Goal: Task Accomplishment & Management: Complete application form

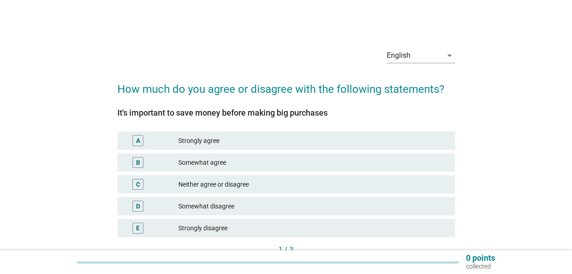
click at [212, 145] on div "Strongly agree" at bounding box center [312, 140] width 269 height 11
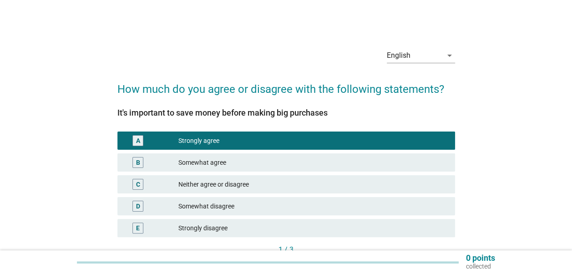
scroll to position [46, 0]
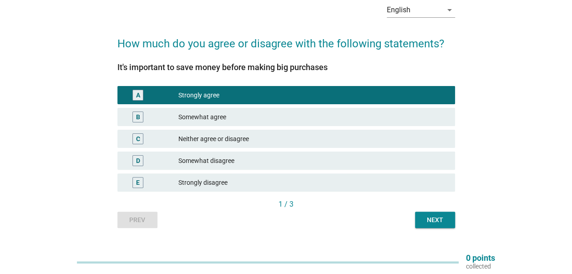
click at [436, 220] on div "Next" at bounding box center [434, 220] width 25 height 10
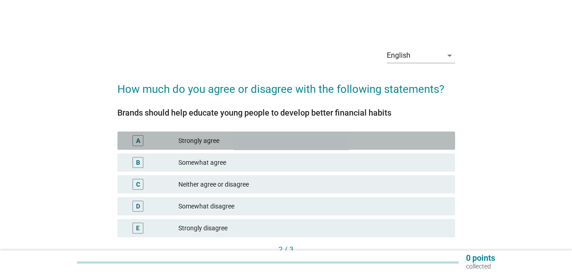
click at [232, 137] on div "Strongly agree" at bounding box center [312, 140] width 269 height 11
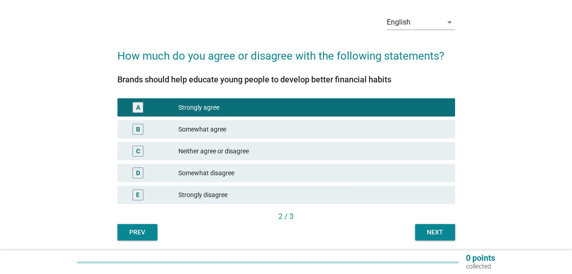
scroll to position [64, 0]
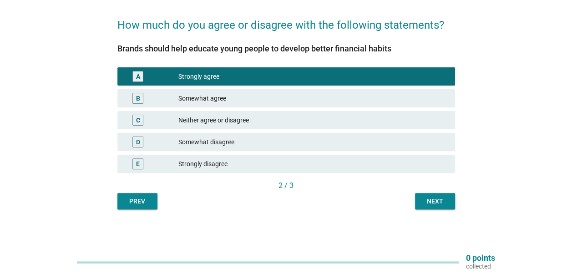
click at [426, 202] on div "Next" at bounding box center [434, 202] width 25 height 10
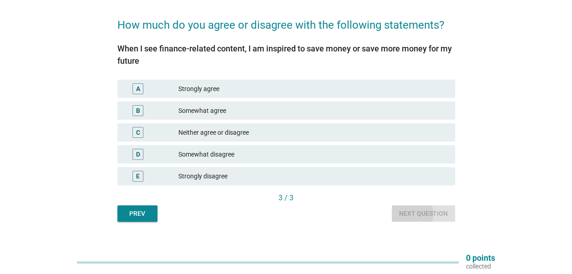
scroll to position [0, 0]
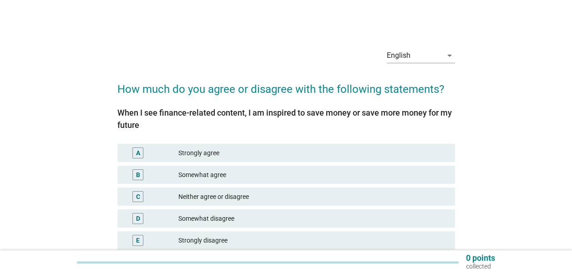
click at [258, 157] on div "Strongly agree" at bounding box center [312, 152] width 269 height 11
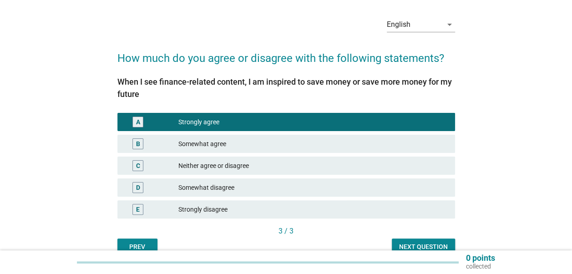
scroll to position [46, 0]
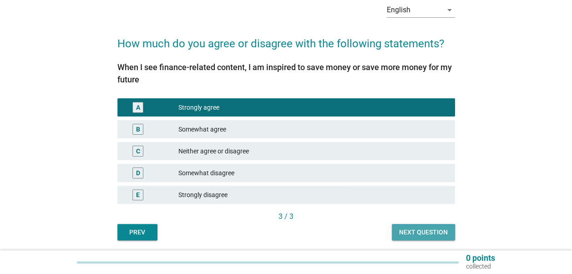
click at [409, 228] on div "Next question" at bounding box center [423, 233] width 49 height 10
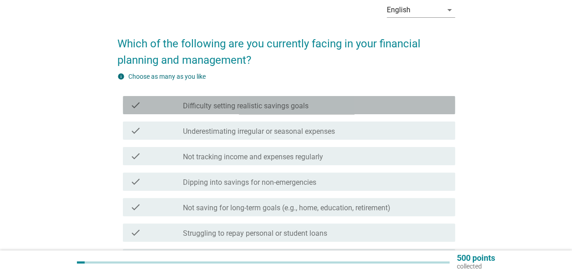
click at [297, 112] on div "check check_box_outline_blank Difficulty setting realistic savings goals" at bounding box center [289, 105] width 332 height 18
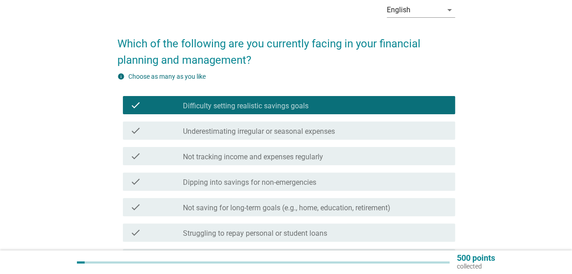
click at [298, 132] on label "Underestimating irregular or seasonal expenses" at bounding box center [259, 131] width 152 height 9
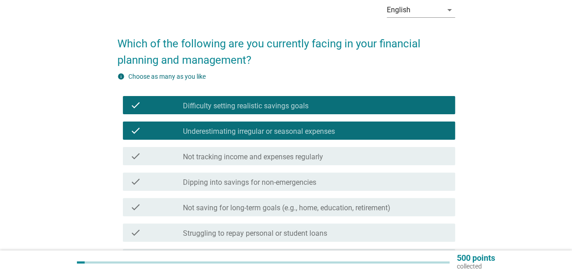
drag, startPoint x: 319, startPoint y: 157, endPoint x: 322, endPoint y: 161, distance: 5.6
click at [319, 157] on label "Not tracking income and expenses regularly" at bounding box center [253, 156] width 140 height 9
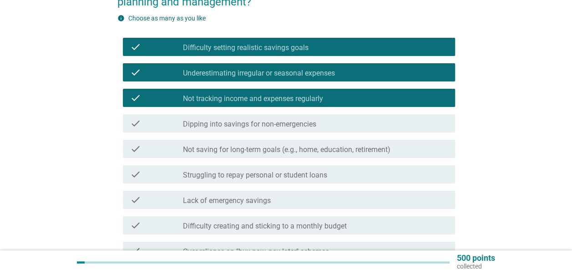
scroll to position [137, 0]
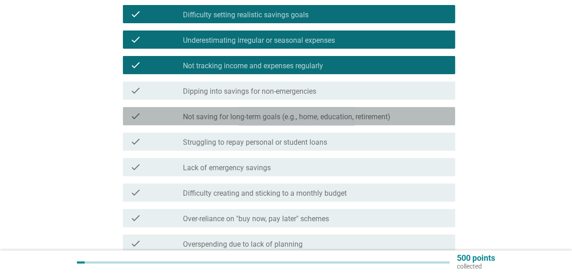
click at [380, 120] on label "Not saving for long-term goals (e.g., home, education, retirement)" at bounding box center [287, 116] width 208 height 9
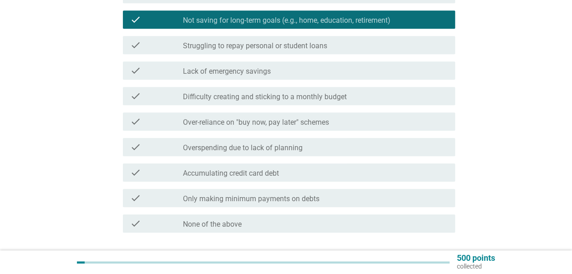
scroll to position [273, 0]
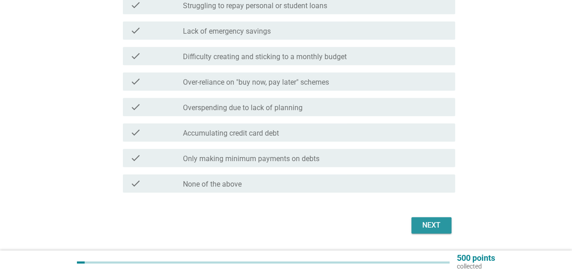
click at [415, 223] on button "Next" at bounding box center [431, 225] width 40 height 16
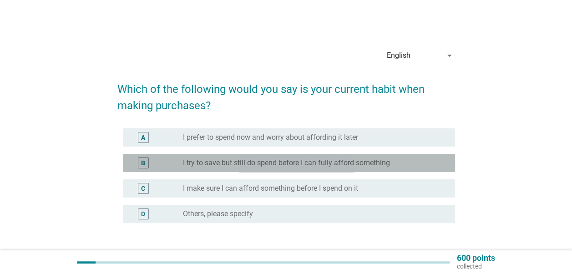
click at [306, 163] on label "I try to save but still do spend before I can fully afford something" at bounding box center [286, 162] width 207 height 9
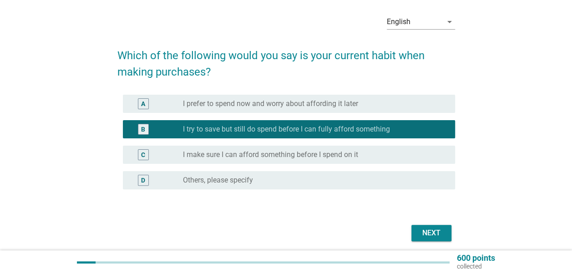
scroll to position [46, 0]
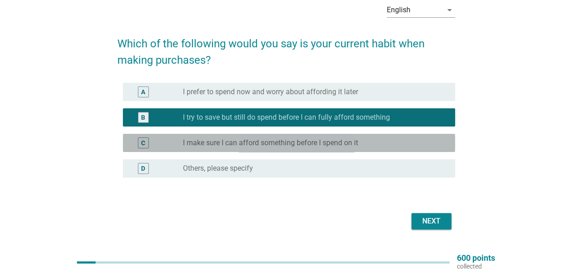
click at [394, 149] on div "C radio_button_unchecked I make sure I can afford something before I spend on it" at bounding box center [289, 143] width 332 height 18
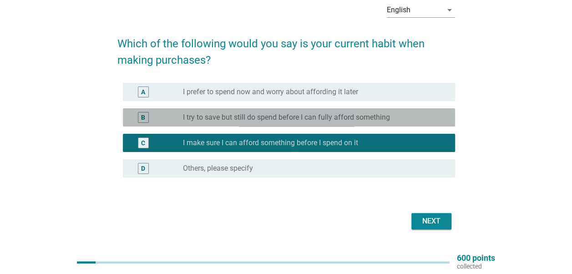
drag, startPoint x: 390, startPoint y: 121, endPoint x: 389, endPoint y: 134, distance: 12.8
click at [391, 121] on div "radio_button_unchecked I try to save but still do spend before I can fully affo…" at bounding box center [312, 117] width 258 height 9
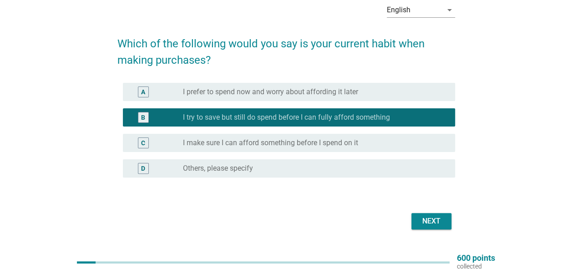
click at [432, 220] on div "Next" at bounding box center [431, 221] width 25 height 11
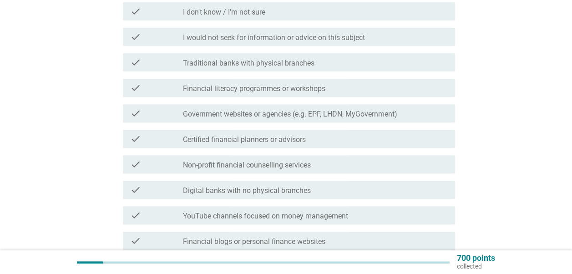
scroll to position [182, 0]
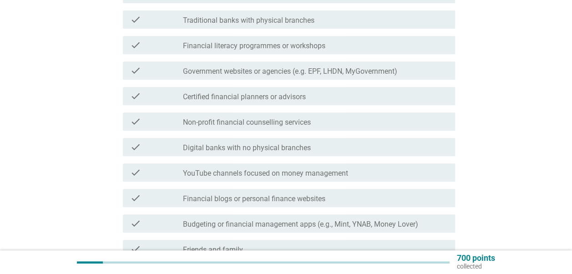
click at [263, 145] on label "Digital banks with no physical branches" at bounding box center [247, 147] width 128 height 9
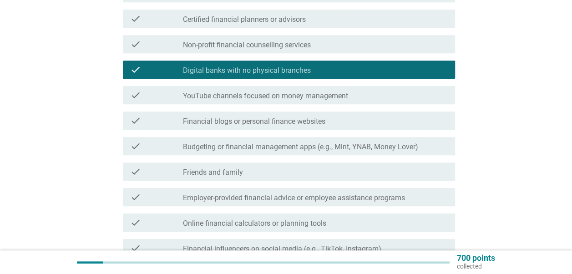
scroll to position [273, 0]
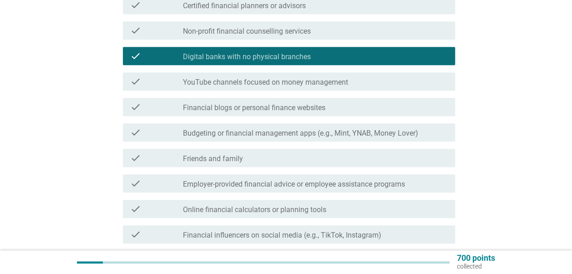
click at [262, 160] on div "check_box_outline_blank Friends and family" at bounding box center [315, 157] width 265 height 11
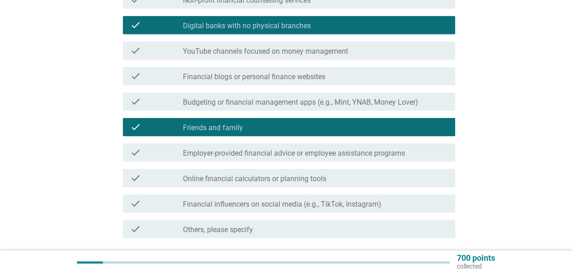
scroll to position [319, 0]
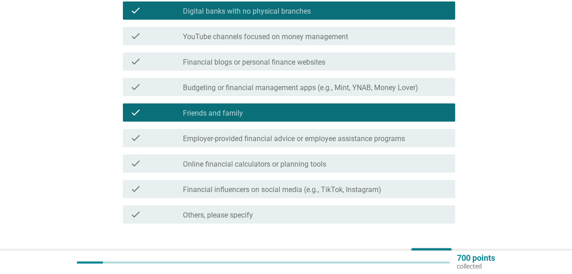
click at [269, 166] on label "Online financial calculators or planning tools" at bounding box center [254, 164] width 143 height 9
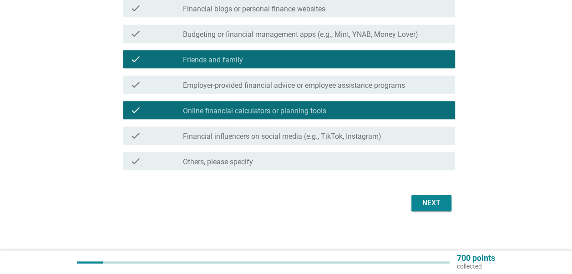
scroll to position [376, 0]
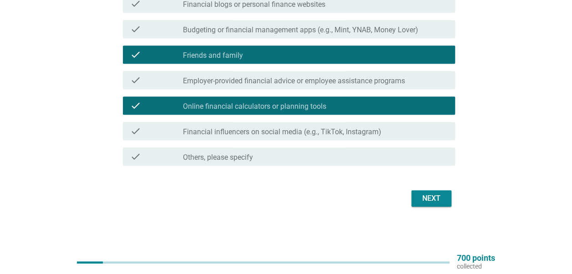
click at [426, 202] on div "Next" at bounding box center [431, 198] width 25 height 11
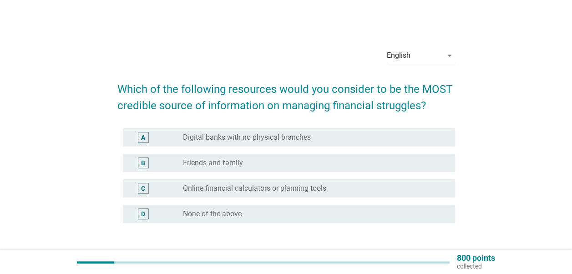
click at [287, 137] on label "Digital banks with no physical branches" at bounding box center [247, 137] width 128 height 9
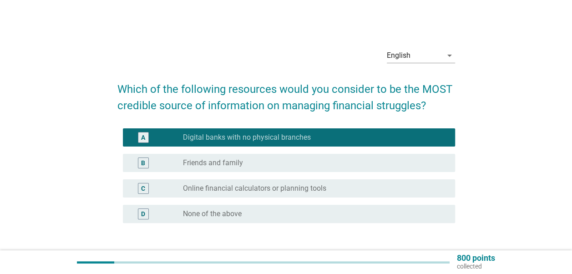
scroll to position [46, 0]
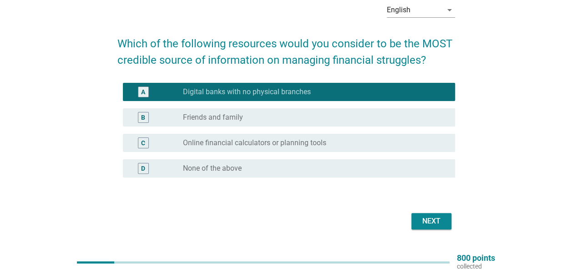
click at [352, 145] on div "radio_button_unchecked Online financial calculators or planning tools" at bounding box center [312, 142] width 258 height 9
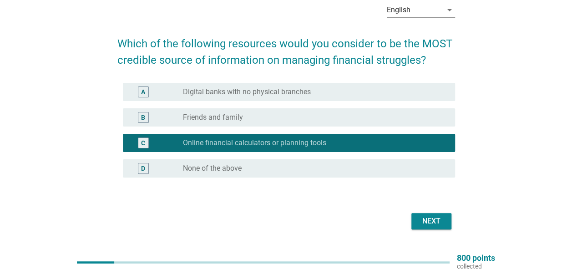
click at [358, 95] on div "radio_button_unchecked Digital banks with no physical branches" at bounding box center [312, 91] width 258 height 9
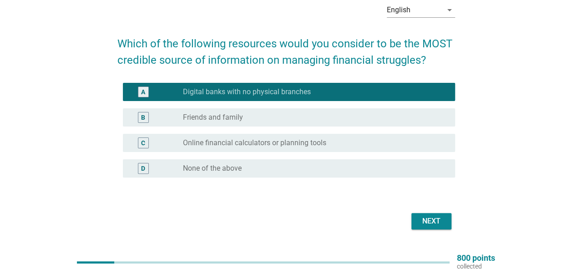
click at [431, 221] on div "Next" at bounding box center [431, 221] width 25 height 11
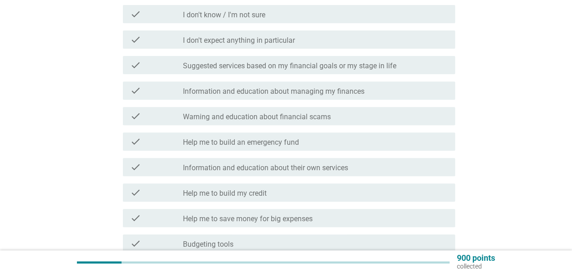
scroll to position [182, 0]
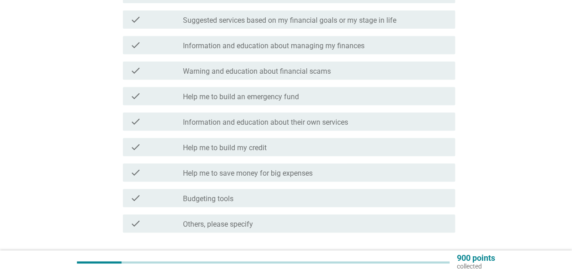
click at [277, 145] on div "check_box_outline_blank Help me to build my credit" at bounding box center [315, 147] width 265 height 11
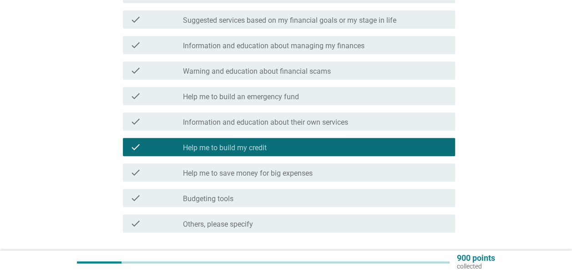
click at [277, 171] on label "Help me to save money for big expenses" at bounding box center [248, 173] width 130 height 9
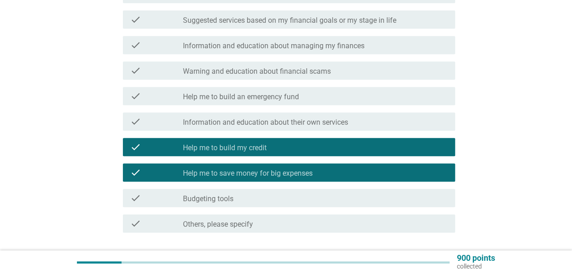
scroll to position [228, 0]
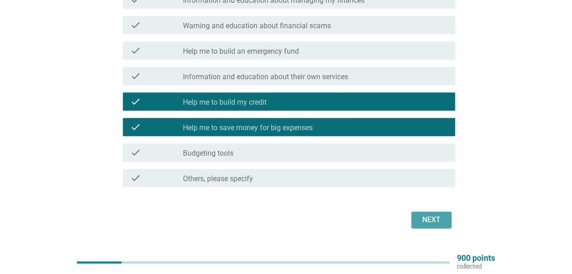
click at [446, 219] on button "Next" at bounding box center [431, 220] width 40 height 16
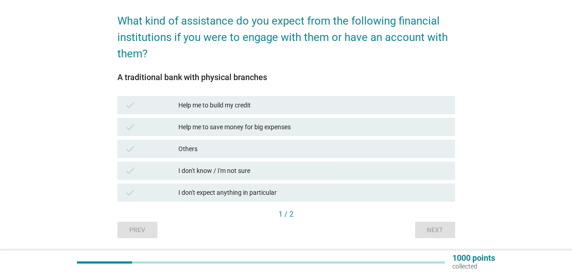
scroll to position [91, 0]
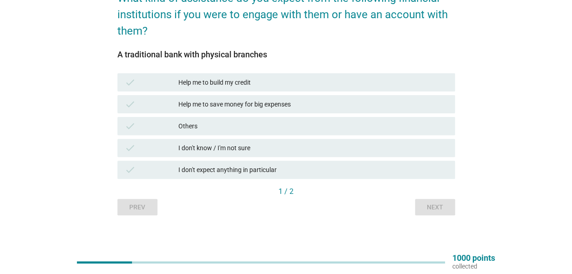
click at [291, 82] on div "Help me to build my credit" at bounding box center [312, 82] width 269 height 11
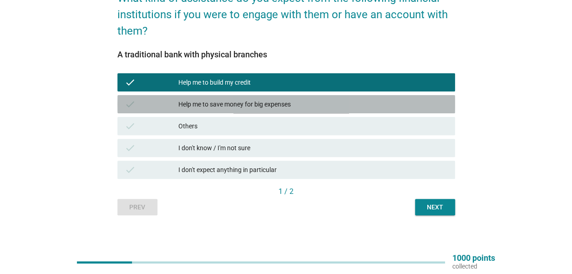
click at [291, 100] on div "Help me to save money for big expenses" at bounding box center [312, 104] width 269 height 11
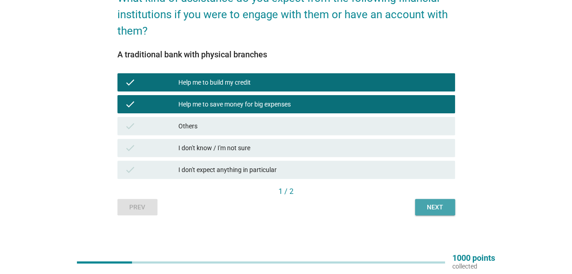
click at [424, 203] on div "Next" at bounding box center [434, 208] width 25 height 10
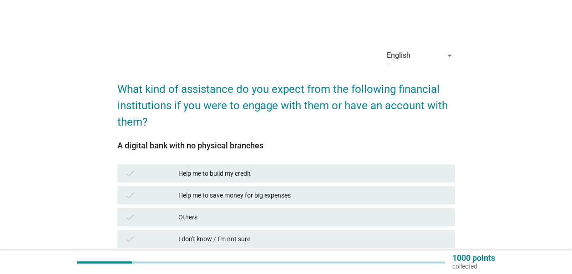
click at [319, 170] on div "Help me to build my credit" at bounding box center [312, 173] width 269 height 11
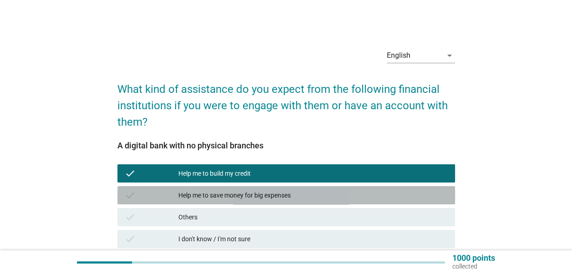
click at [323, 196] on div "Help me to save money for big expenses" at bounding box center [312, 195] width 269 height 11
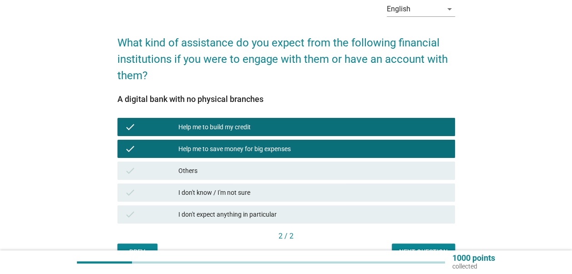
scroll to position [91, 0]
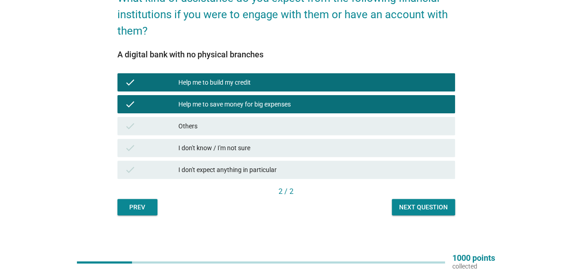
click at [431, 205] on div "Next question" at bounding box center [423, 208] width 49 height 10
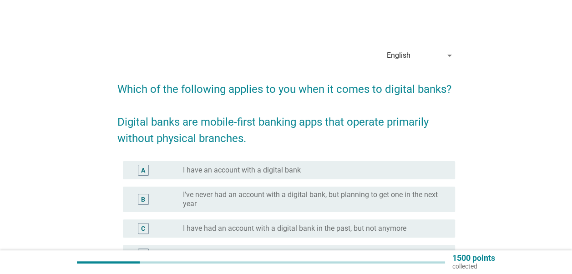
scroll to position [46, 0]
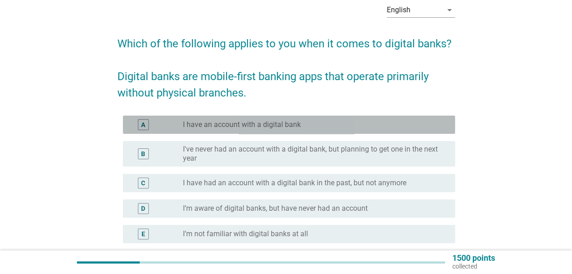
click at [260, 121] on label "I have an account with a digital bank" at bounding box center [242, 124] width 118 height 9
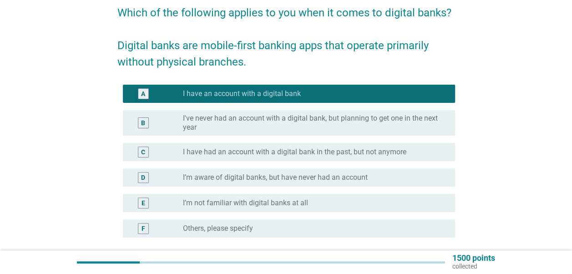
scroll to position [91, 0]
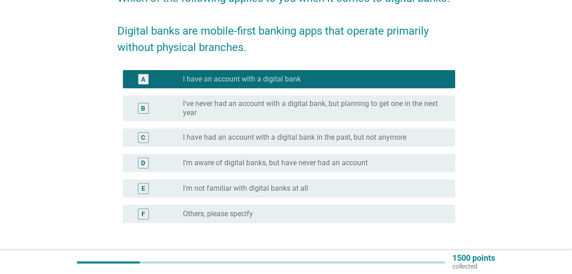
click at [279, 105] on label "I've never had an account with a digital bank, but planning to get one in the n…" at bounding box center [312, 108] width 258 height 18
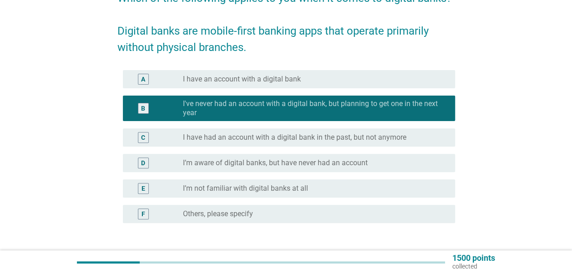
click at [284, 80] on label "I have an account with a digital bank" at bounding box center [242, 79] width 118 height 9
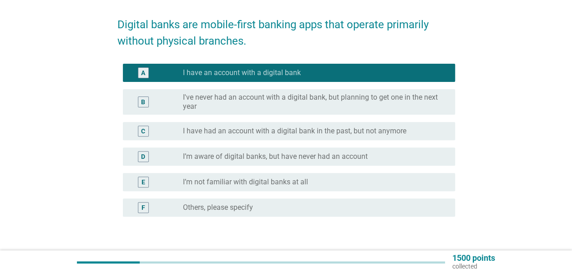
scroll to position [137, 0]
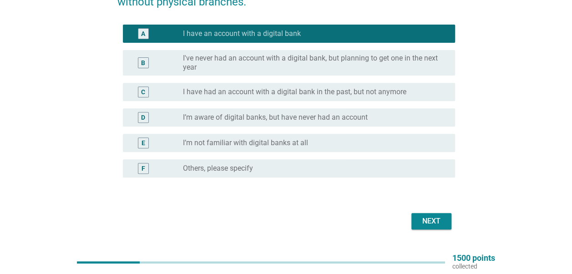
click at [430, 220] on div "Next" at bounding box center [431, 221] width 25 height 11
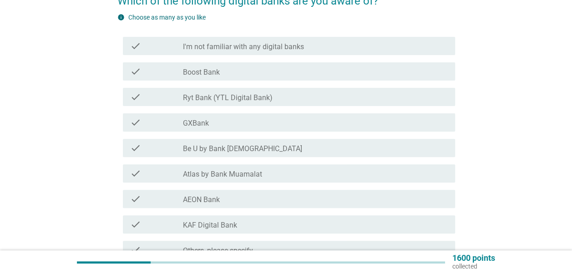
scroll to position [91, 0]
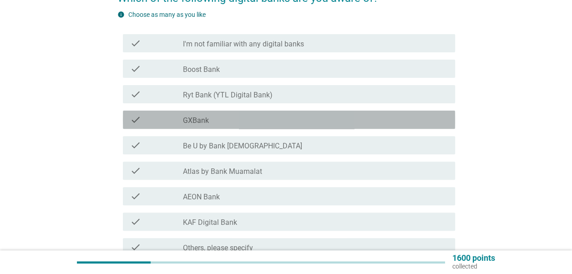
click at [294, 123] on div "check_box_outline_blank GXBank" at bounding box center [315, 119] width 265 height 11
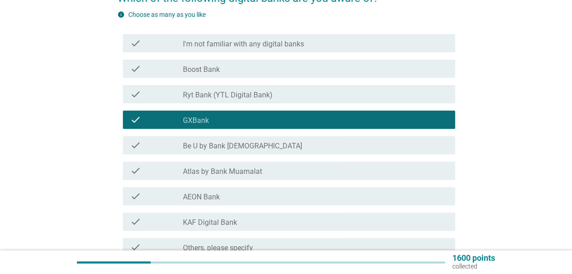
click at [282, 150] on div "check_box_outline_blank Be U by Bank [DEMOGRAPHIC_DATA]" at bounding box center [315, 145] width 265 height 11
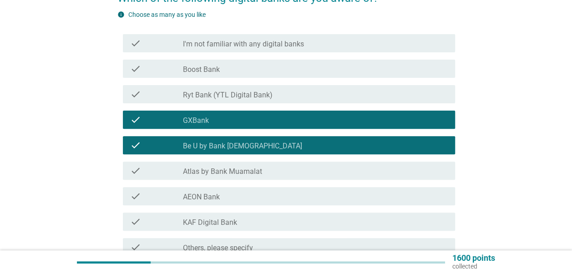
scroll to position [137, 0]
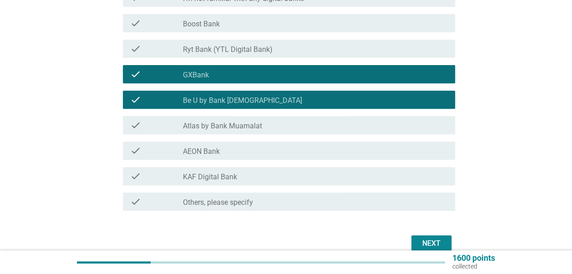
click at [279, 155] on div "check_box_outline_blank AEON Bank" at bounding box center [315, 150] width 265 height 11
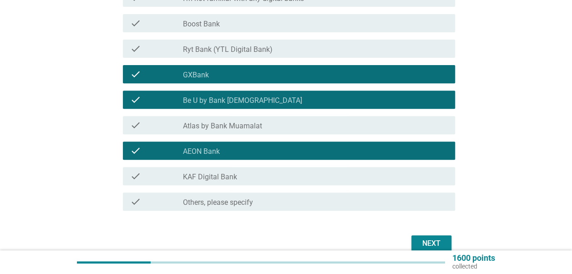
click at [433, 238] on div "Next" at bounding box center [431, 243] width 25 height 11
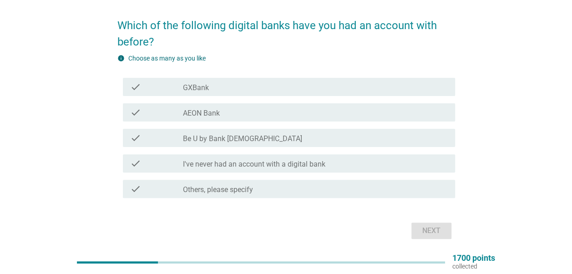
scroll to position [46, 0]
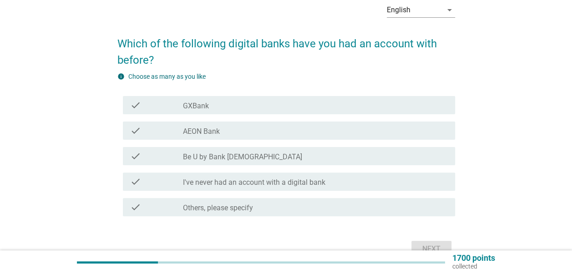
click at [244, 103] on div "check_box_outline_blank GXBank" at bounding box center [315, 105] width 265 height 11
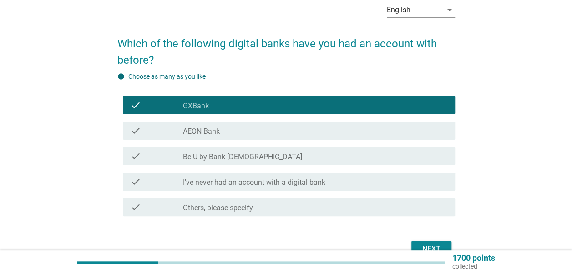
click at [251, 137] on div "check check_box_outline_blank AEON Bank" at bounding box center [289, 131] width 332 height 18
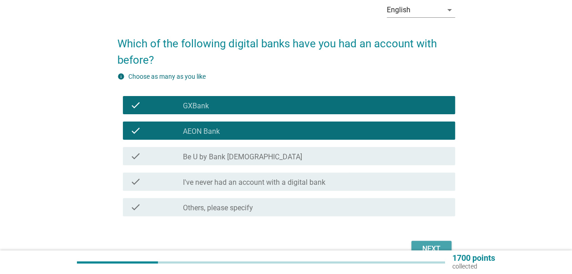
click at [427, 246] on div "Next" at bounding box center [431, 248] width 25 height 11
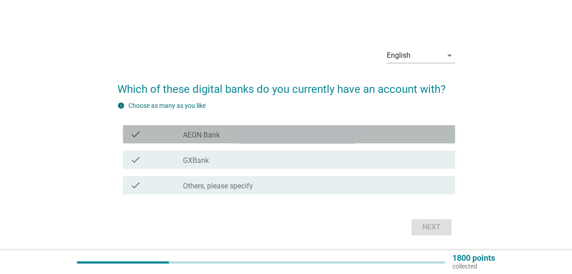
click at [258, 137] on div "check_box AEON Bank" at bounding box center [315, 134] width 265 height 11
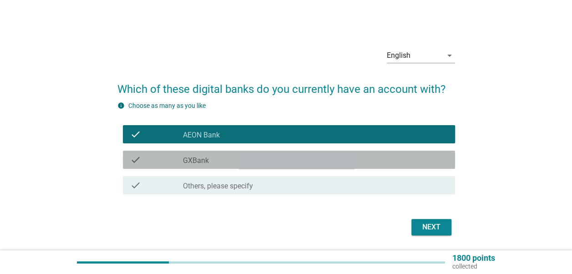
click at [258, 151] on div "check check_box GXBank" at bounding box center [289, 160] width 332 height 18
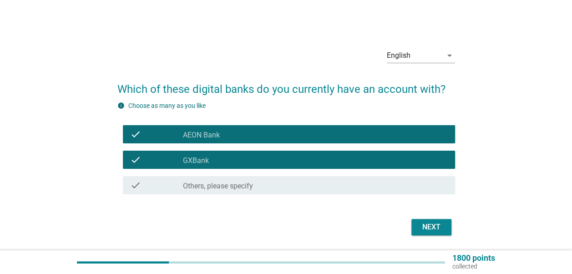
click at [432, 227] on div "Next" at bounding box center [431, 227] width 25 height 11
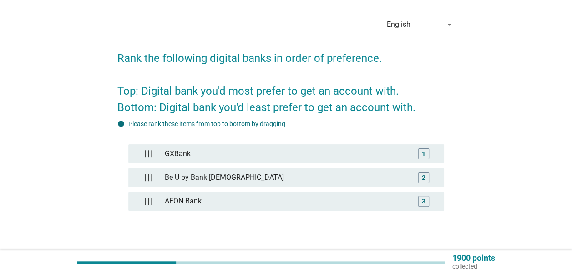
scroll to position [46, 0]
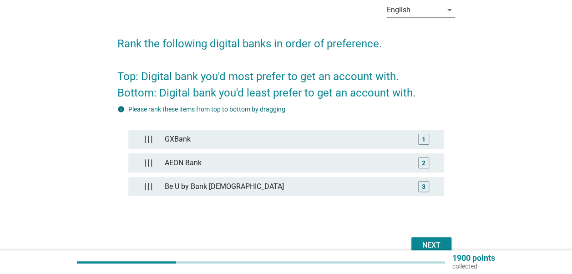
click at [433, 238] on button "Next" at bounding box center [431, 245] width 40 height 16
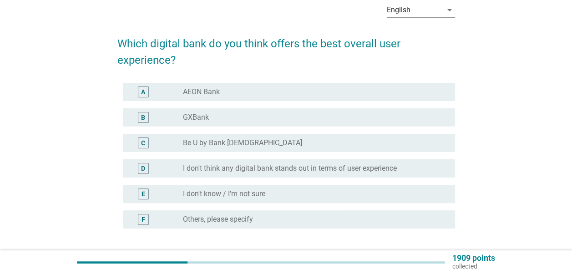
scroll to position [0, 0]
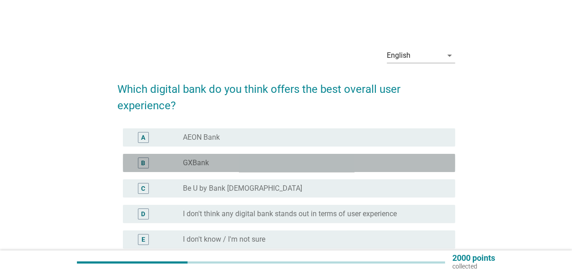
drag, startPoint x: 279, startPoint y: 162, endPoint x: 281, endPoint y: 153, distance: 9.3
click at [280, 162] on div "radio_button_unchecked GXBank" at bounding box center [312, 162] width 258 height 9
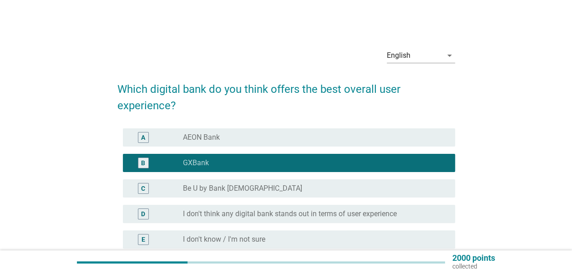
click at [286, 132] on div "radio_button_unchecked AEON Bank" at bounding box center [315, 137] width 265 height 11
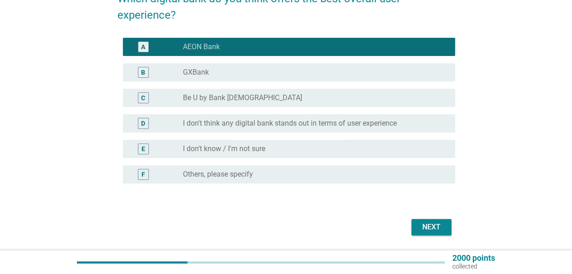
scroll to position [91, 0]
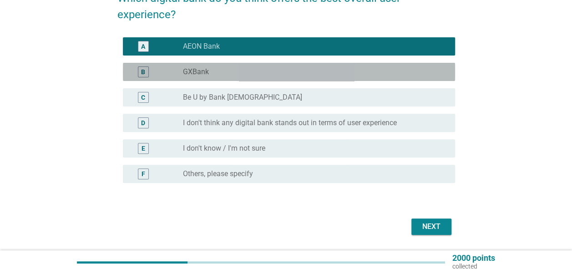
click at [355, 80] on div "B radio_button_unchecked GXBank" at bounding box center [289, 72] width 332 height 18
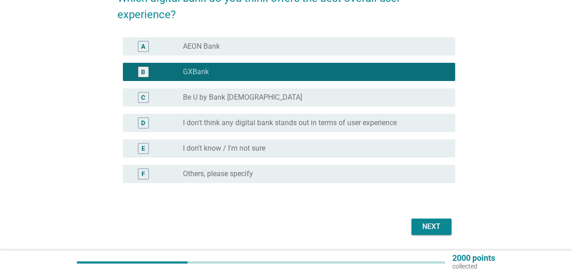
click at [440, 218] on button "Next" at bounding box center [431, 226] width 40 height 16
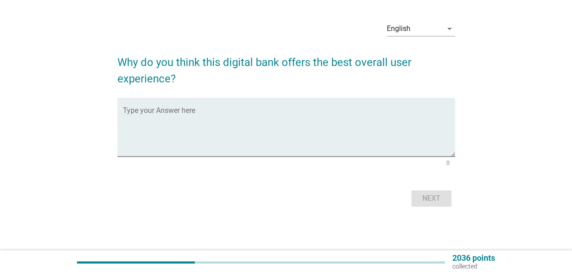
scroll to position [0, 0]
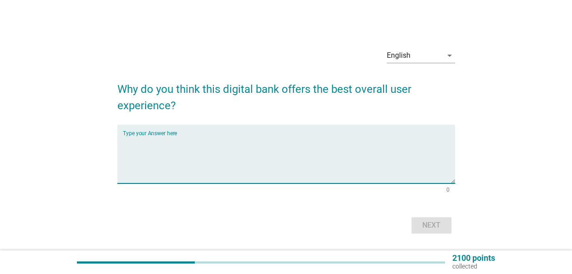
click at [176, 143] on textarea "Type your Answer here" at bounding box center [289, 160] width 332 height 48
paste textarea "Regulated by BNM & PIDM-insured"
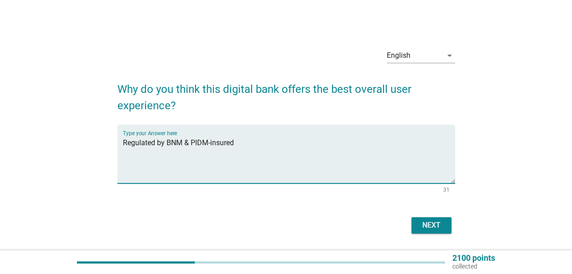
type textarea "Regulated by BNM & PIDM-insured"
click at [435, 223] on div "Next" at bounding box center [431, 225] width 25 height 11
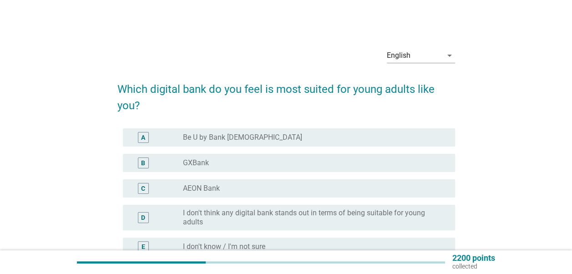
click at [238, 162] on div "radio_button_unchecked GXBank" at bounding box center [312, 162] width 258 height 9
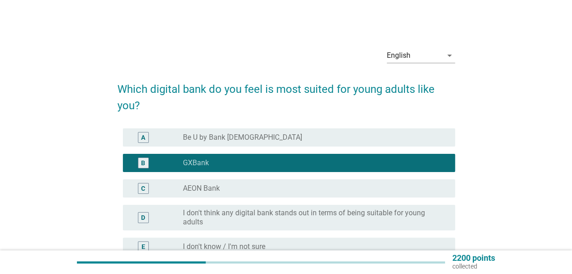
click at [249, 132] on div "radio_button_unchecked Be U by Bank [DEMOGRAPHIC_DATA]" at bounding box center [315, 137] width 265 height 11
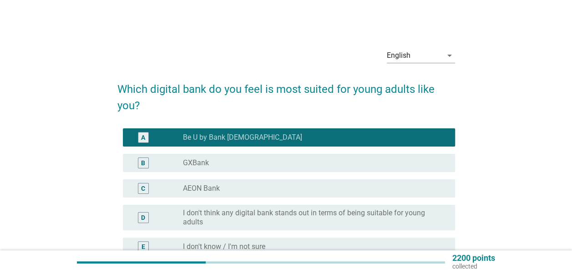
click at [243, 158] on div "radio_button_unchecked GXBank" at bounding box center [315, 162] width 265 height 11
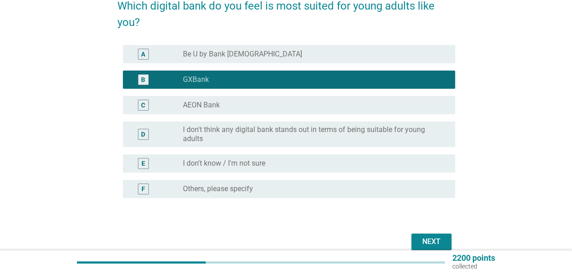
scroll to position [127, 0]
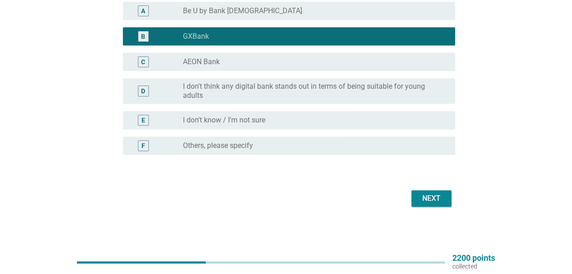
click at [451, 196] on div "Next" at bounding box center [286, 198] width 338 height 22
click at [428, 202] on div "Next" at bounding box center [431, 198] width 25 height 11
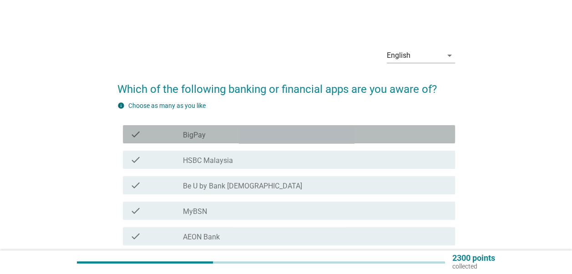
click at [253, 135] on div "check_box_outline_blank BigPay" at bounding box center [315, 134] width 265 height 11
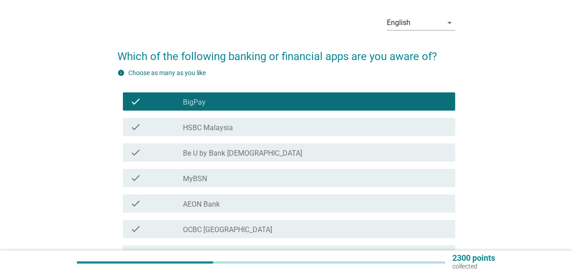
scroll to position [46, 0]
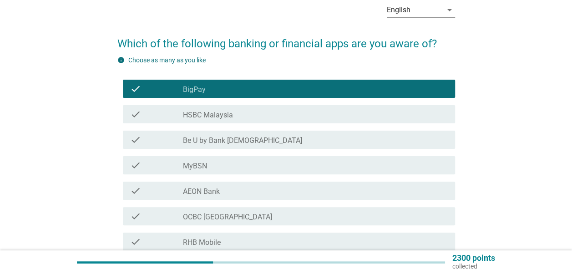
click at [234, 138] on label "Be U by Bank [DEMOGRAPHIC_DATA]" at bounding box center [242, 140] width 119 height 9
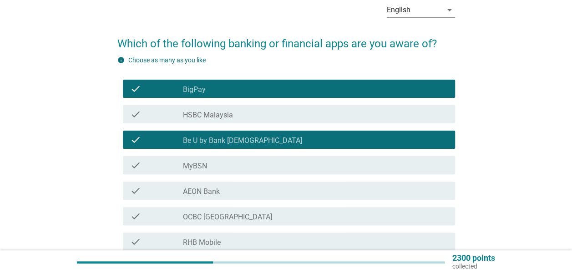
click at [233, 160] on div "check_box_outline_blank MyBSN" at bounding box center [315, 165] width 265 height 11
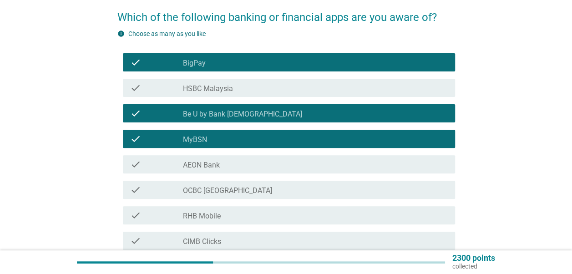
scroll to position [91, 0]
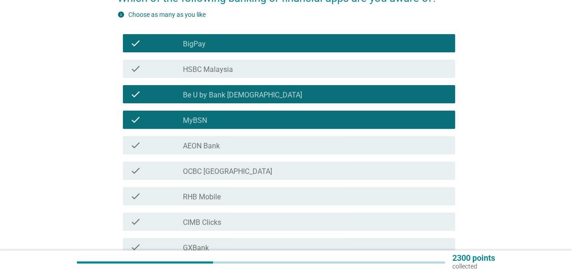
click at [228, 194] on div "check_box_outline_blank RHB Mobile" at bounding box center [315, 196] width 265 height 11
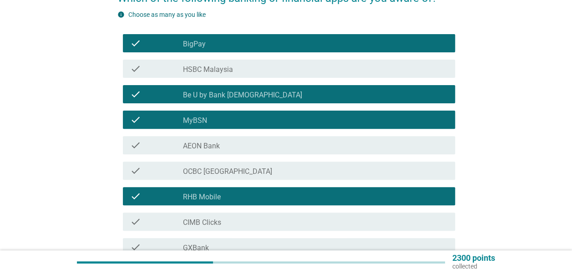
click at [225, 215] on div "check check_box_outline_blank CIMB Clicks" at bounding box center [289, 222] width 332 height 18
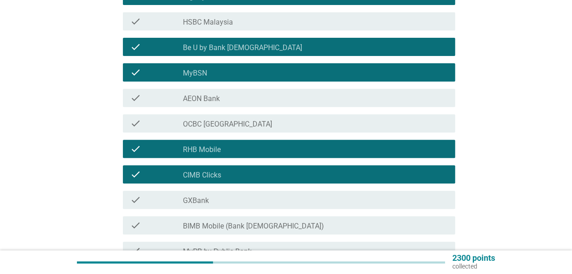
scroll to position [182, 0]
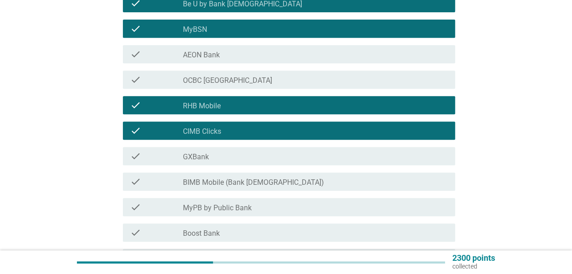
click at [233, 183] on label "BIMB Mobile (Bank [DEMOGRAPHIC_DATA])" at bounding box center [253, 182] width 141 height 9
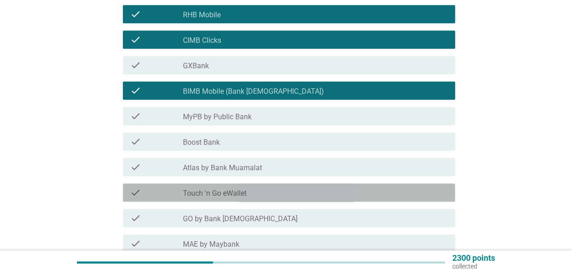
click at [233, 193] on label "Touch 'n Go eWallet" at bounding box center [215, 193] width 64 height 9
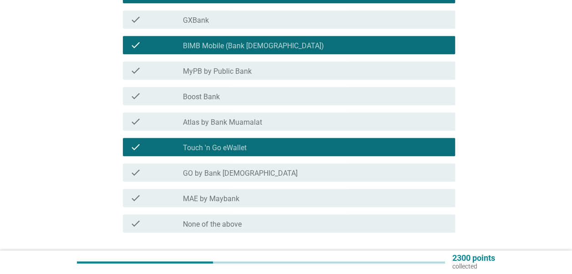
click at [232, 203] on label "MAE by Maybank" at bounding box center [211, 198] width 56 height 9
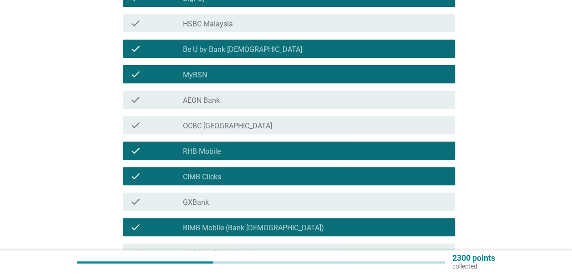
click at [249, 101] on div "check_box_outline_blank AEON Bank" at bounding box center [315, 99] width 265 height 11
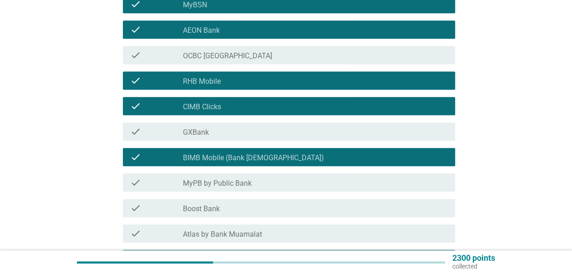
scroll to position [364, 0]
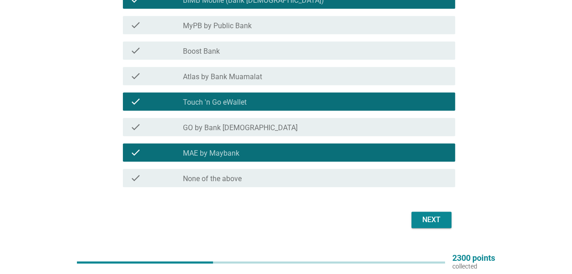
click at [437, 218] on div "Next" at bounding box center [431, 219] width 25 height 11
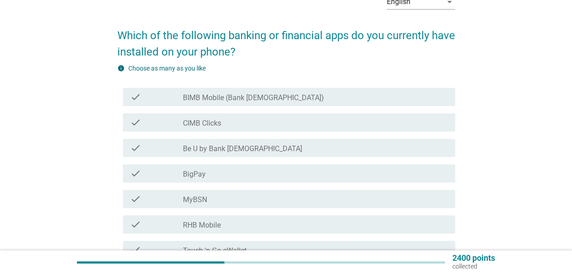
scroll to position [91, 0]
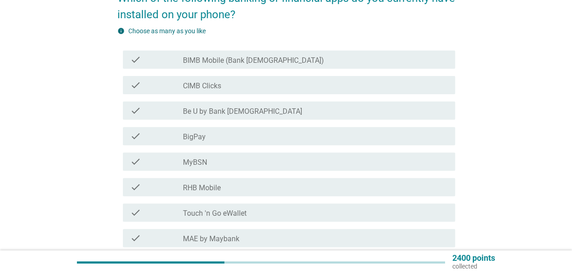
click at [229, 66] on div "check check_box_outline_blank BIMB Mobile (Bank [DEMOGRAPHIC_DATA])" at bounding box center [289, 60] width 332 height 18
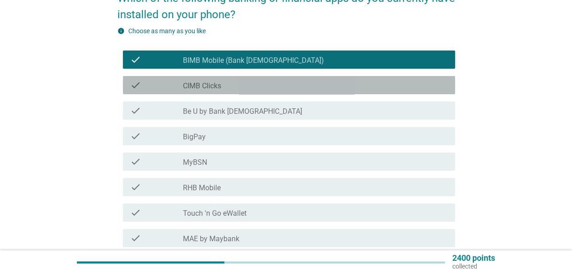
click at [227, 83] on div "check_box_outline_blank CIMB Clicks" at bounding box center [315, 85] width 265 height 11
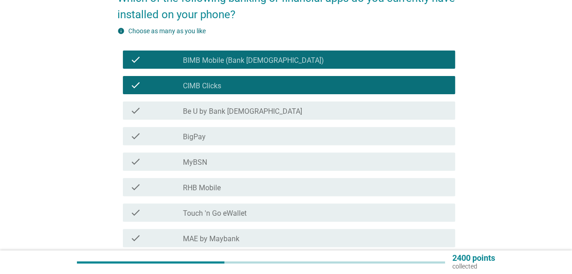
click at [227, 99] on div "check check_box_outline_blank Be U by Bank [DEMOGRAPHIC_DATA]" at bounding box center [286, 110] width 338 height 25
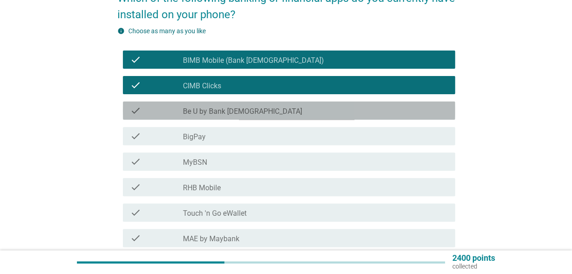
click at [233, 115] on label "Be U by Bank [DEMOGRAPHIC_DATA]" at bounding box center [242, 111] width 119 height 9
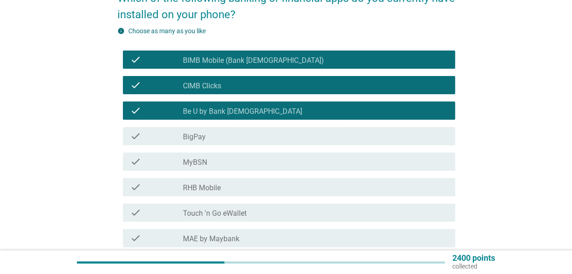
click at [229, 139] on div "check_box_outline_blank BigPay" at bounding box center [315, 136] width 265 height 11
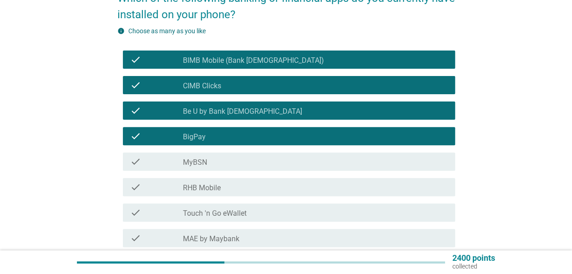
click at [229, 139] on div "check_box_outline_blank BigPay" at bounding box center [315, 136] width 265 height 11
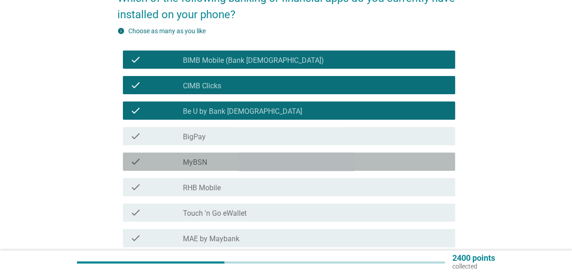
click at [228, 161] on div "check_box_outline_blank MyBSN" at bounding box center [315, 161] width 265 height 11
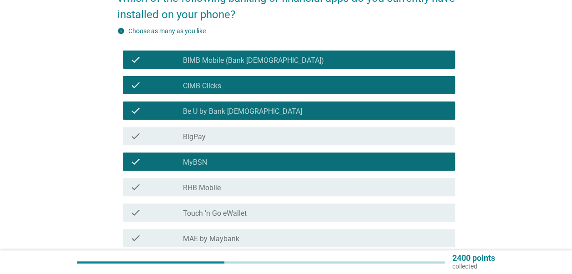
click at [225, 194] on div "check check_box_outline_blank RHB Mobile" at bounding box center [289, 187] width 332 height 18
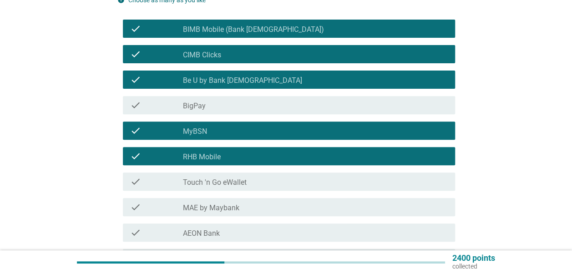
scroll to position [137, 0]
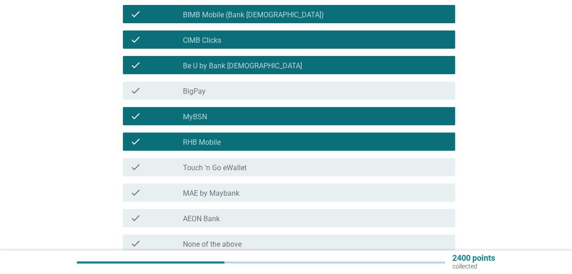
click at [231, 168] on label "Touch 'n Go eWallet" at bounding box center [215, 167] width 64 height 9
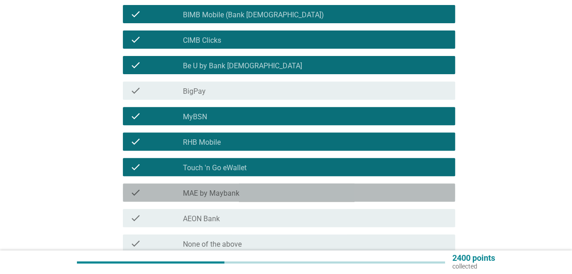
click at [228, 195] on label "MAE by Maybank" at bounding box center [211, 193] width 56 height 9
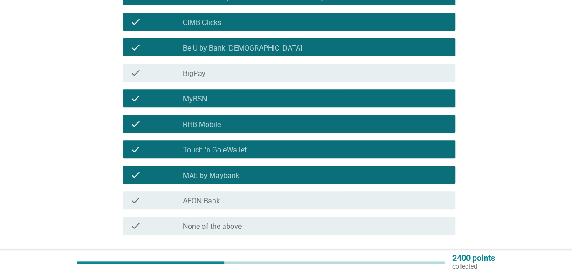
scroll to position [182, 0]
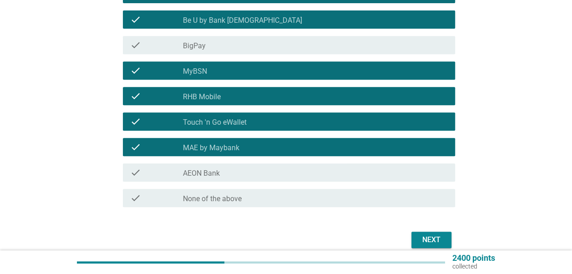
click at [387, 169] on div "check_box_outline_blank AEON Bank" at bounding box center [315, 172] width 265 height 11
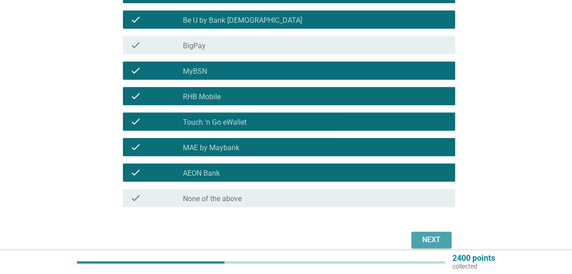
click at [432, 234] on div "Next" at bounding box center [431, 239] width 25 height 11
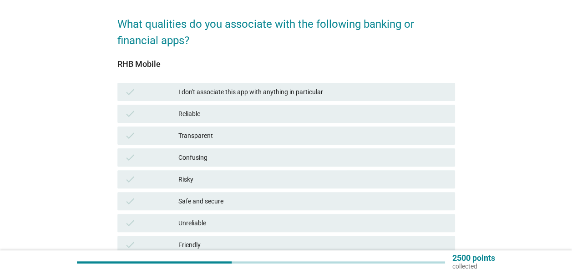
scroll to position [91, 0]
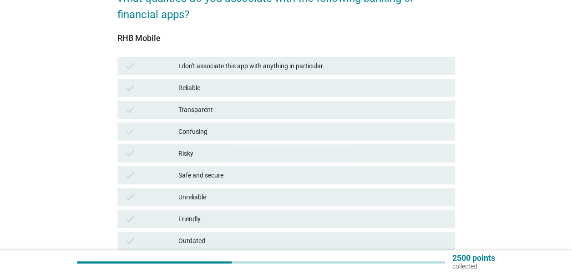
click at [219, 177] on div "Safe and secure" at bounding box center [312, 175] width 269 height 11
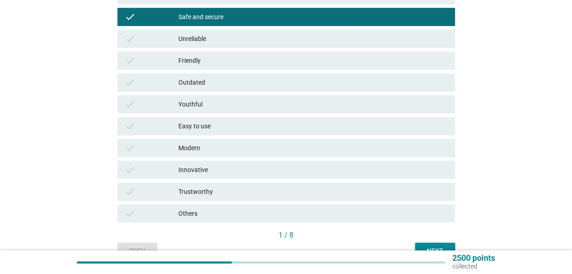
scroll to position [299, 0]
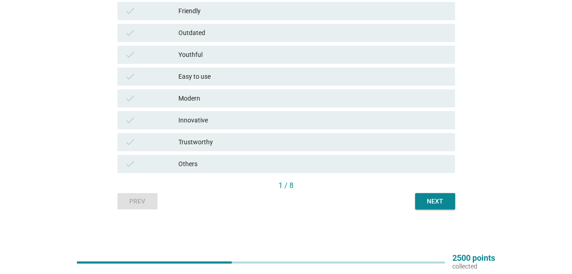
click at [262, 5] on div "Friendly" at bounding box center [312, 10] width 269 height 11
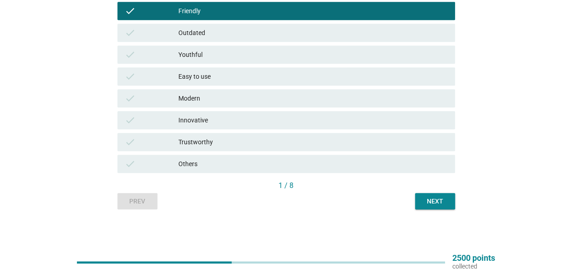
click at [439, 202] on div "Next" at bounding box center [434, 202] width 25 height 10
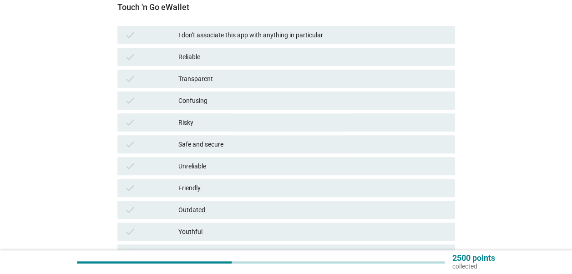
scroll to position [137, 0]
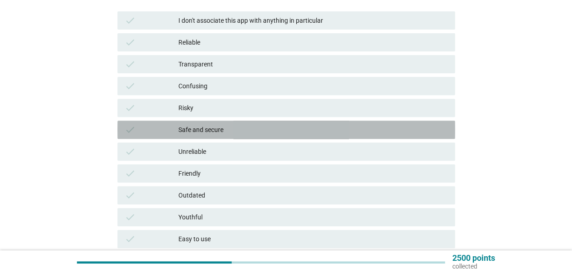
click at [227, 131] on div "Safe and secure" at bounding box center [312, 129] width 269 height 11
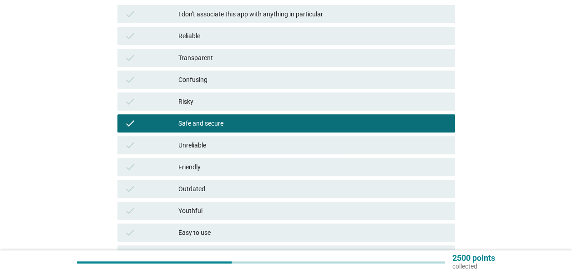
scroll to position [228, 0]
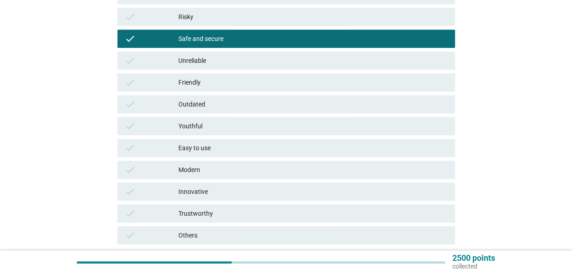
click at [228, 82] on div "Friendly" at bounding box center [312, 82] width 269 height 11
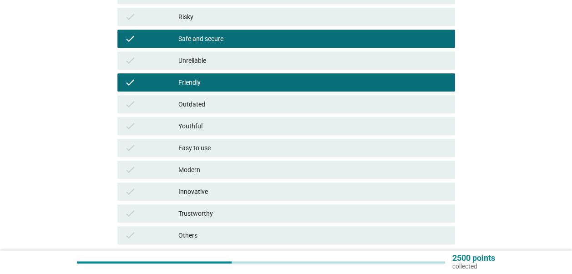
scroll to position [299, 0]
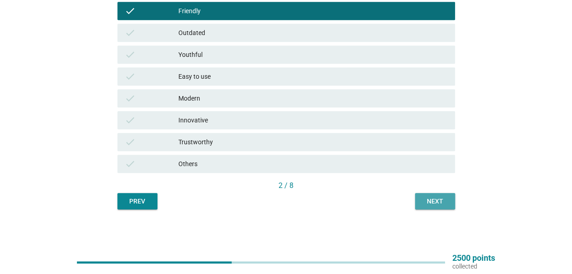
click at [433, 199] on div "Next" at bounding box center [434, 202] width 25 height 10
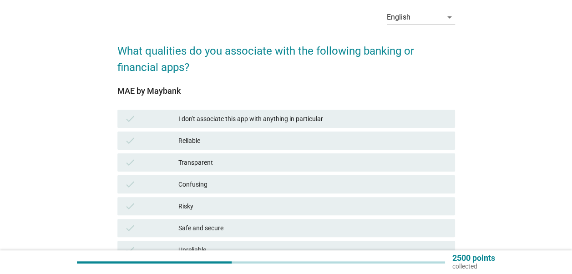
scroll to position [91, 0]
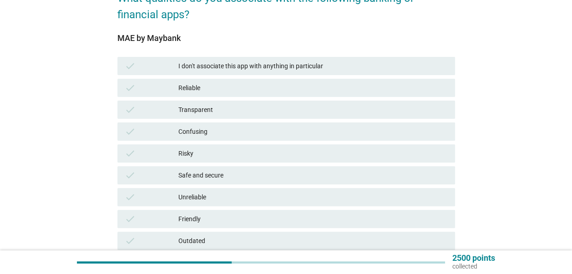
click at [208, 177] on div "Safe and secure" at bounding box center [312, 175] width 269 height 11
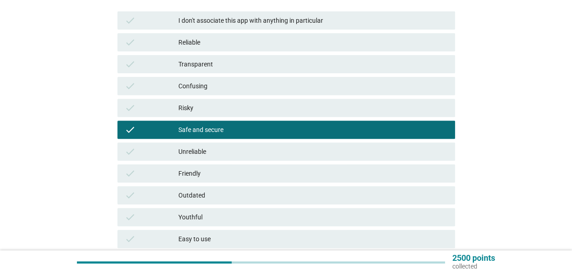
click at [208, 174] on div "Friendly" at bounding box center [312, 173] width 269 height 11
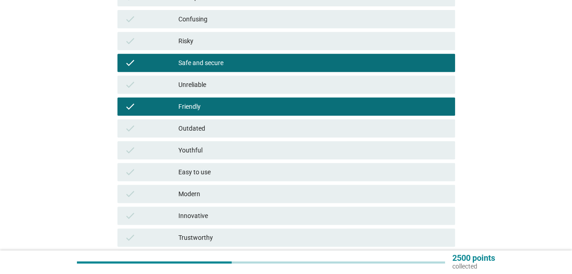
scroll to position [299, 0]
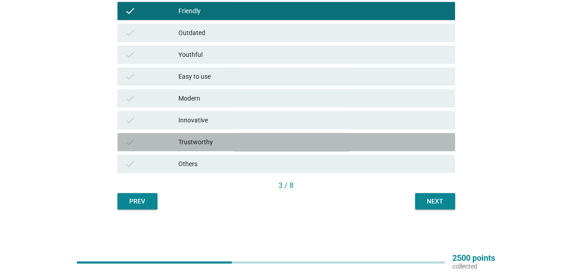
click at [376, 140] on div "Trustworthy" at bounding box center [312, 142] width 269 height 11
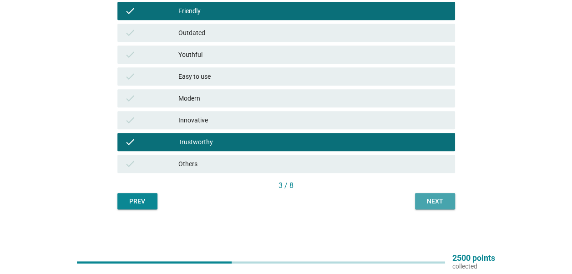
click at [435, 197] on div "Next" at bounding box center [434, 202] width 25 height 10
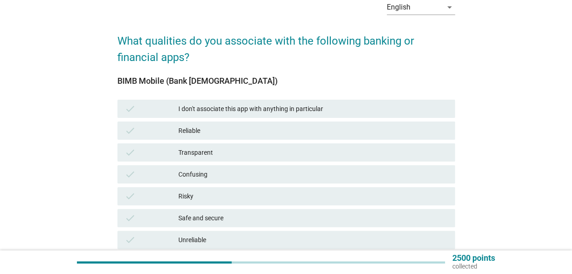
scroll to position [91, 0]
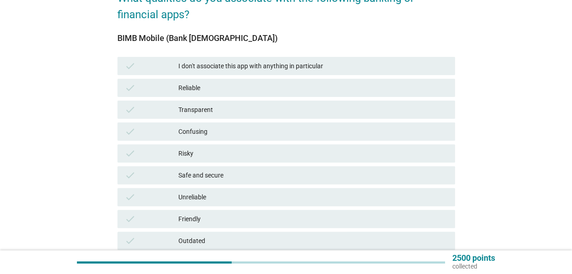
drag, startPoint x: 219, startPoint y: 94, endPoint x: 222, endPoint y: 101, distance: 7.4
click at [219, 94] on div "check Reliable" at bounding box center [286, 88] width 338 height 18
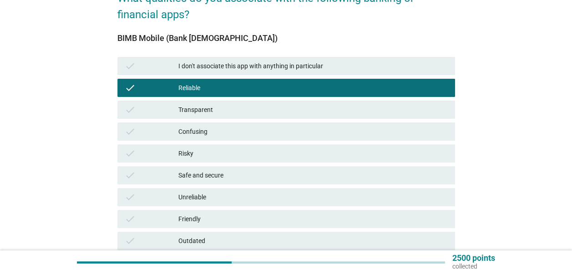
click at [235, 86] on div "Reliable" at bounding box center [312, 87] width 269 height 11
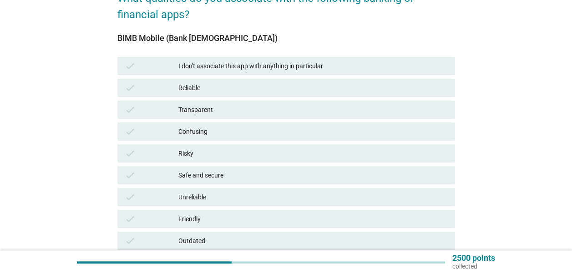
click at [222, 135] on div "Confusing" at bounding box center [312, 131] width 269 height 11
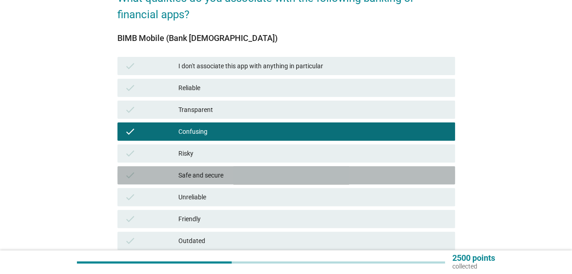
click at [230, 168] on div "check Safe and secure" at bounding box center [286, 175] width 338 height 18
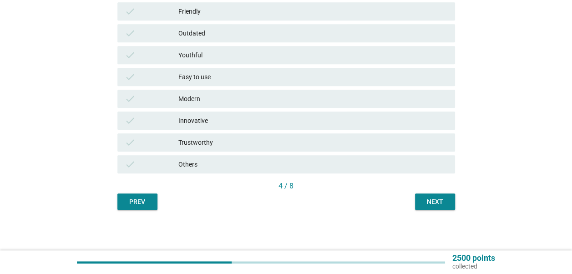
scroll to position [299, 0]
click at [433, 206] on button "Next" at bounding box center [435, 201] width 40 height 16
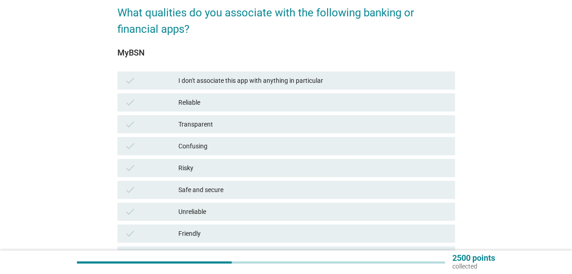
scroll to position [91, 0]
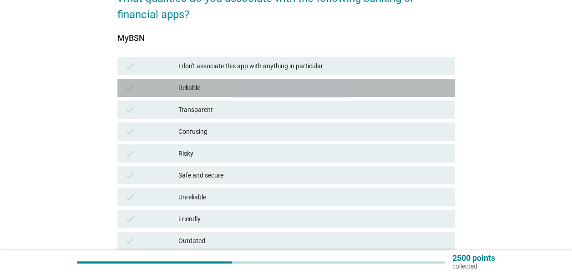
click at [232, 88] on div "Reliable" at bounding box center [312, 87] width 269 height 11
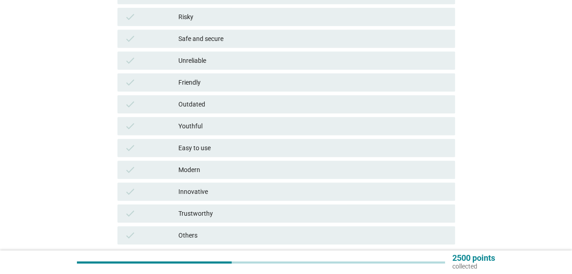
scroll to position [299, 0]
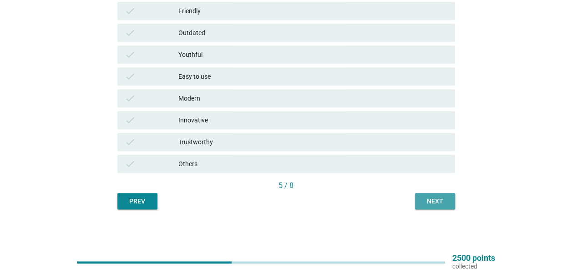
click at [442, 202] on div "Next" at bounding box center [434, 202] width 25 height 10
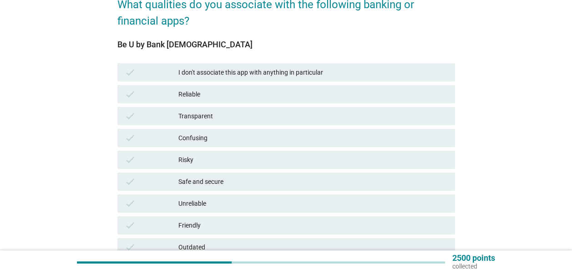
scroll to position [91, 0]
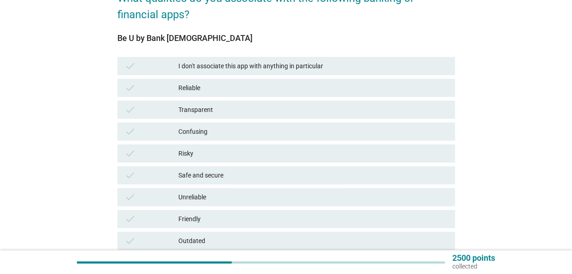
drag, startPoint x: 252, startPoint y: 81, endPoint x: 250, endPoint y: 105, distance: 23.3
click at [252, 94] on div "check Reliable" at bounding box center [286, 88] width 338 height 18
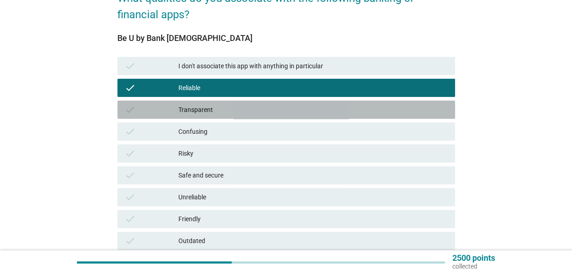
click at [252, 110] on div "Transparent" at bounding box center [312, 109] width 269 height 11
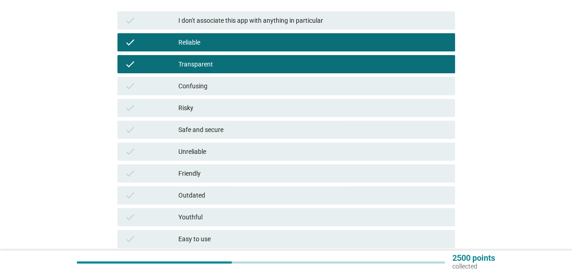
scroll to position [273, 0]
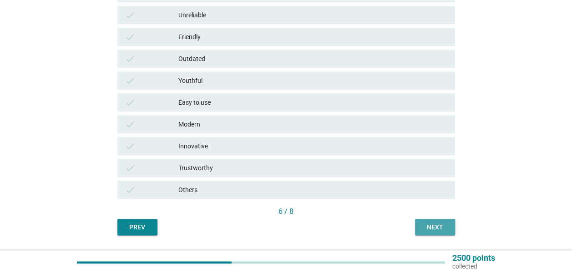
click at [443, 228] on div "Next" at bounding box center [434, 228] width 25 height 10
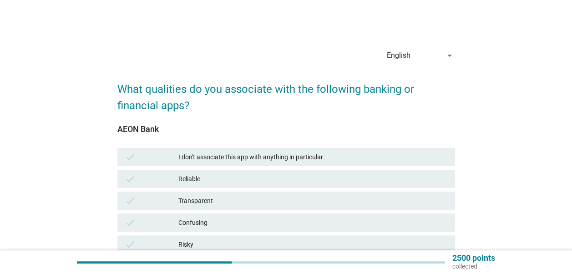
click at [243, 185] on div "check Reliable" at bounding box center [286, 179] width 338 height 18
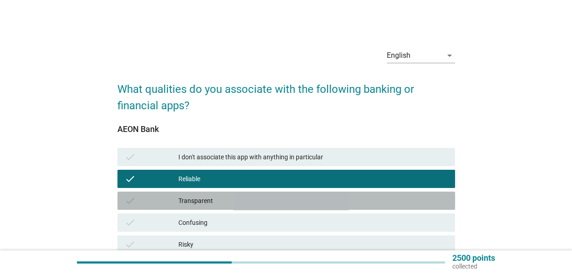
click at [244, 196] on div "Transparent" at bounding box center [312, 200] width 269 height 11
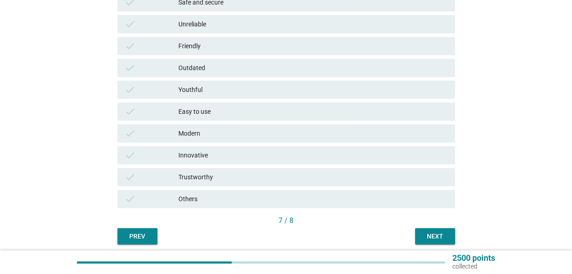
scroll to position [299, 0]
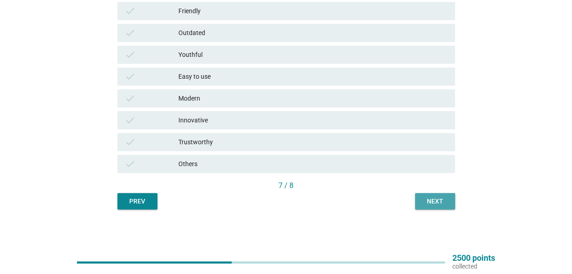
click at [451, 206] on button "Next" at bounding box center [435, 201] width 40 height 16
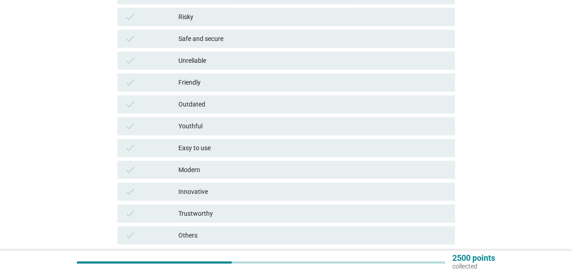
click at [210, 147] on div "Easy to use" at bounding box center [312, 147] width 269 height 11
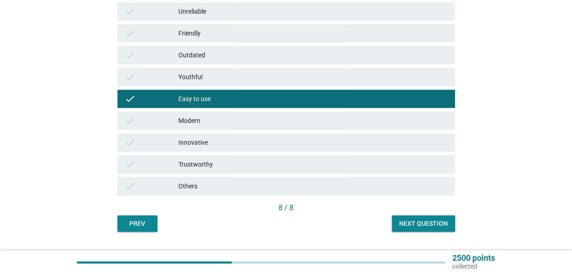
scroll to position [299, 0]
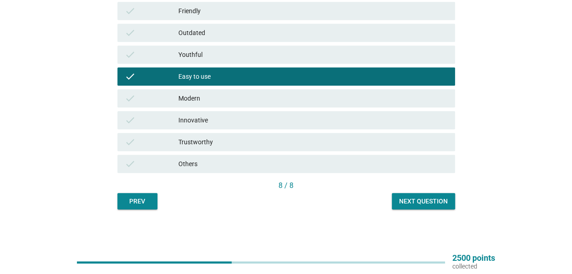
click at [405, 198] on div "Next question" at bounding box center [423, 202] width 49 height 10
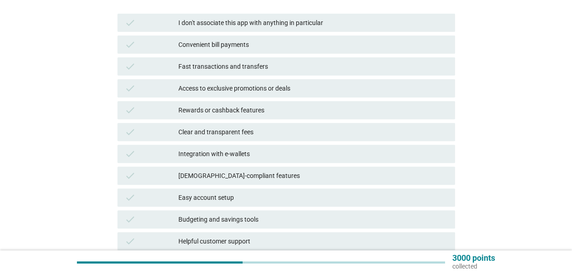
scroll to position [182, 0]
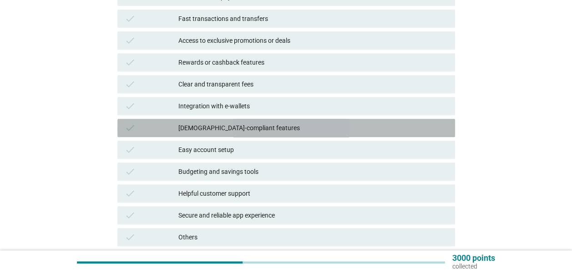
click at [255, 127] on div "[DEMOGRAPHIC_DATA]-compliant features" at bounding box center [312, 127] width 269 height 11
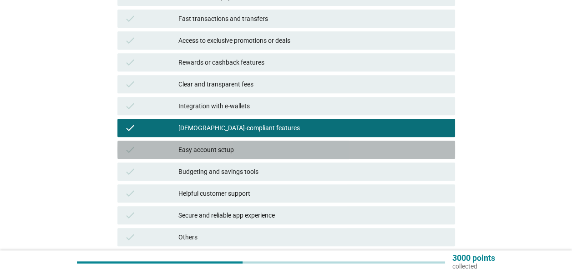
click at [248, 152] on div "Easy account setup" at bounding box center [312, 149] width 269 height 11
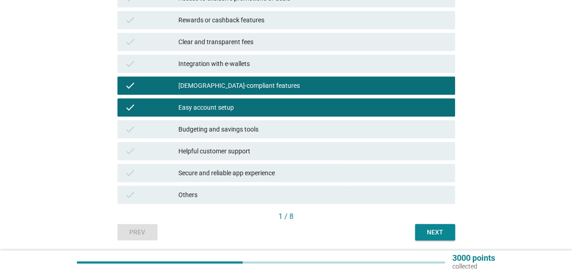
scroll to position [255, 0]
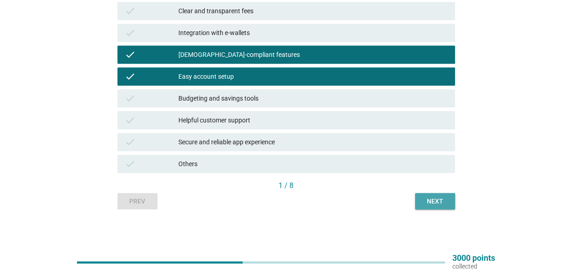
click at [419, 196] on button "Next" at bounding box center [435, 201] width 40 height 16
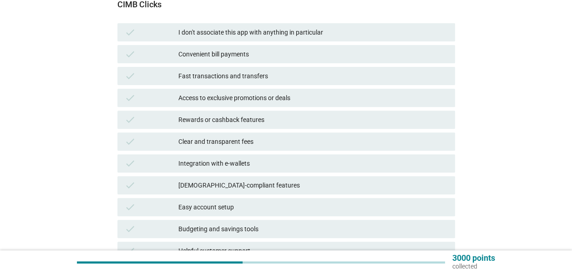
scroll to position [182, 0]
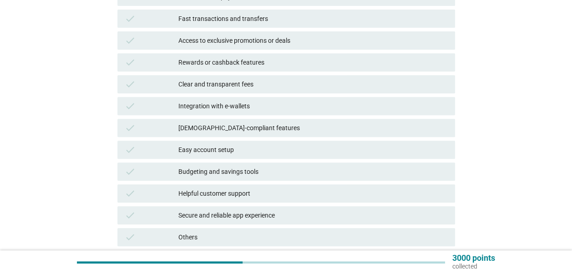
click at [240, 106] on div "Integration with e-wallets" at bounding box center [312, 106] width 269 height 11
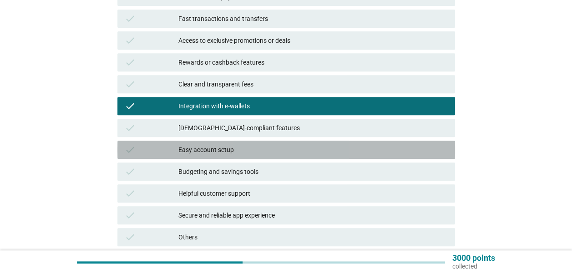
click at [237, 147] on div "Easy account setup" at bounding box center [312, 149] width 269 height 11
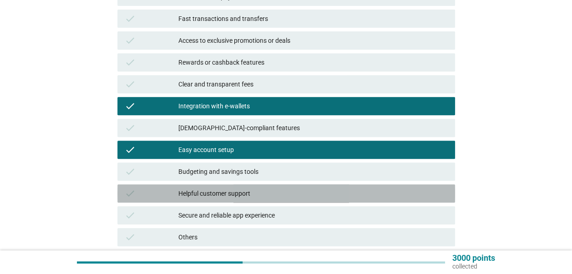
click at [324, 193] on div "Helpful customer support" at bounding box center [312, 193] width 269 height 11
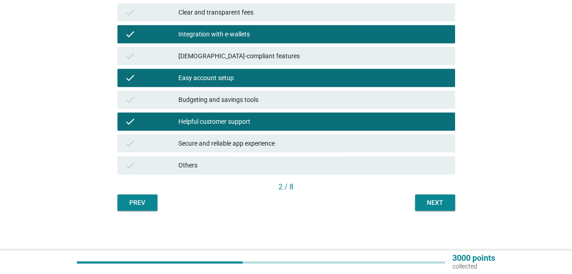
scroll to position [255, 0]
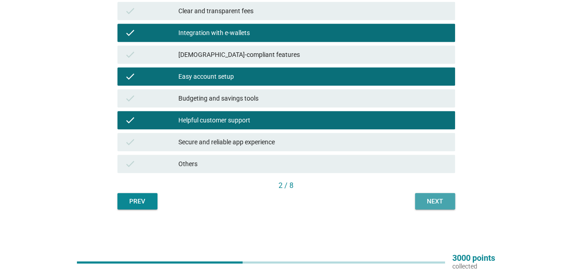
click at [436, 205] on div "Next" at bounding box center [434, 202] width 25 height 10
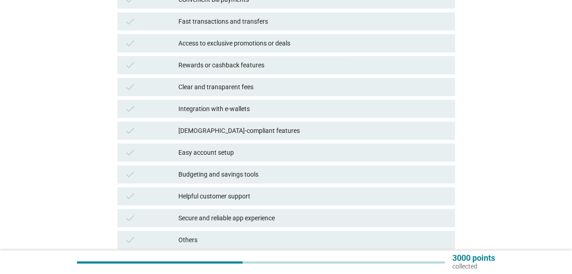
scroll to position [182, 0]
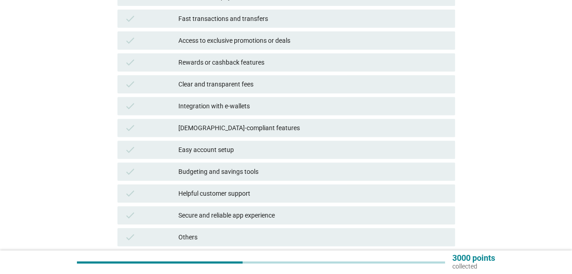
click at [252, 62] on div "Rewards or cashback features" at bounding box center [312, 62] width 269 height 11
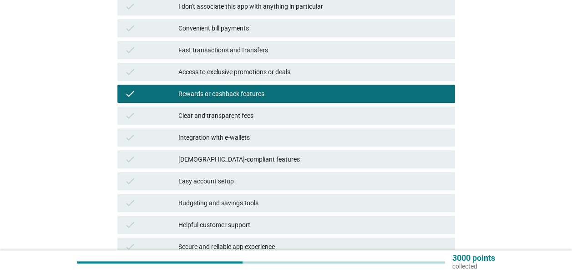
scroll to position [137, 0]
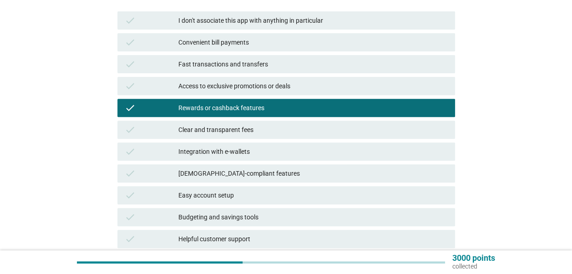
click at [258, 65] on div "Fast transactions and transfers" at bounding box center [312, 64] width 269 height 11
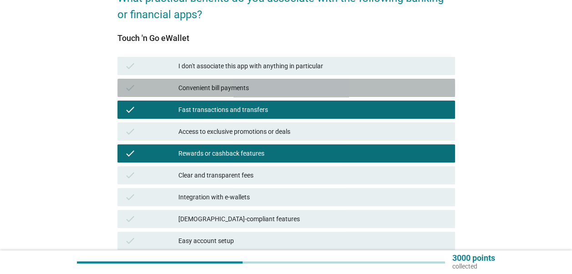
click at [253, 80] on div "check Convenient bill payments" at bounding box center [286, 88] width 338 height 18
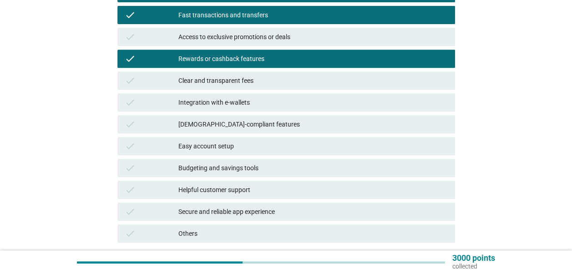
scroll to position [228, 0]
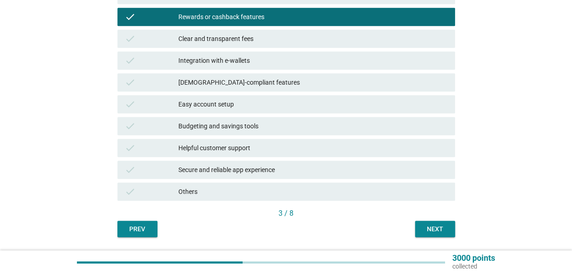
click at [258, 63] on div "Integration with e-wallets" at bounding box center [312, 60] width 269 height 11
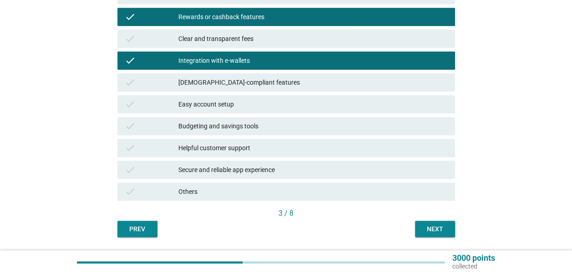
drag, startPoint x: 256, startPoint y: 111, endPoint x: 261, endPoint y: 111, distance: 5.5
click at [256, 110] on div "check Easy account setup" at bounding box center [286, 104] width 338 height 18
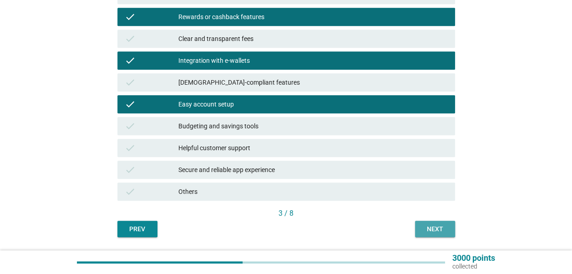
click at [445, 228] on div "Next" at bounding box center [434, 229] width 25 height 10
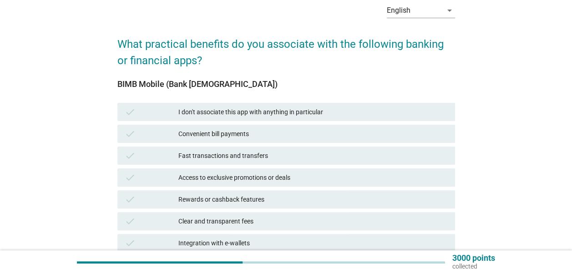
scroll to position [137, 0]
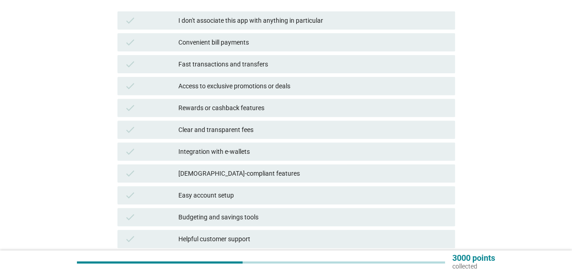
click at [238, 126] on div "Clear and transparent fees" at bounding box center [312, 129] width 269 height 11
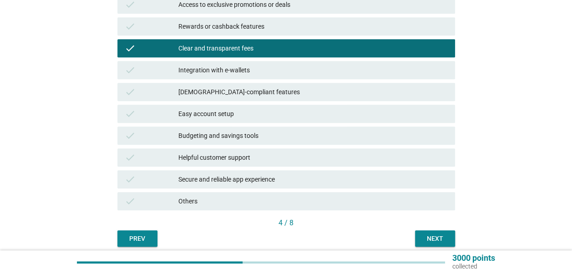
scroll to position [255, 0]
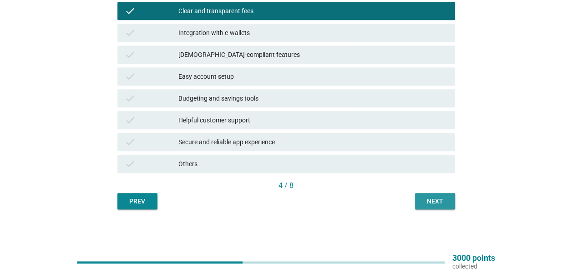
drag, startPoint x: 423, startPoint y: 204, endPoint x: 416, endPoint y: 201, distance: 7.1
click at [423, 204] on div "Next" at bounding box center [434, 202] width 25 height 10
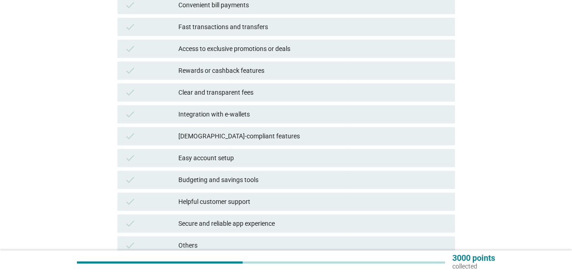
scroll to position [228, 0]
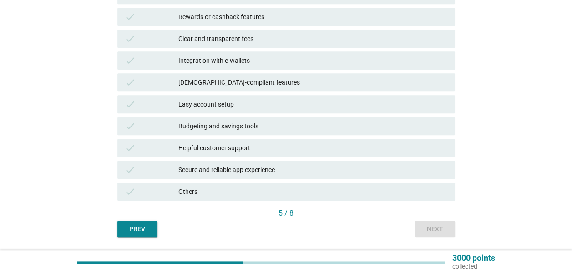
click at [229, 103] on div "Easy account setup" at bounding box center [312, 104] width 269 height 11
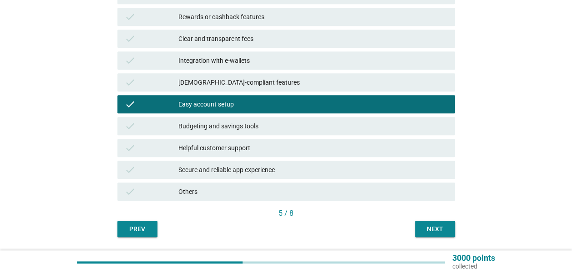
click at [234, 147] on div "Helpful customer support" at bounding box center [312, 147] width 269 height 11
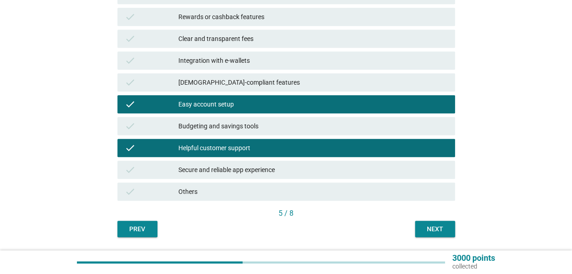
click at [239, 127] on div "Budgeting and savings tools" at bounding box center [312, 126] width 269 height 11
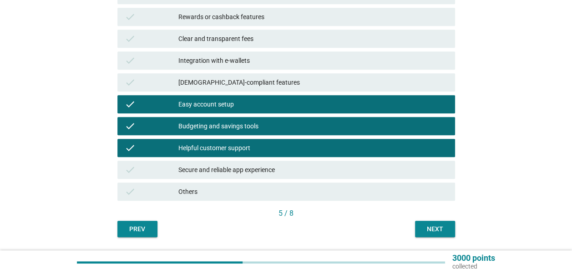
click at [426, 230] on div "Next" at bounding box center [434, 229] width 25 height 10
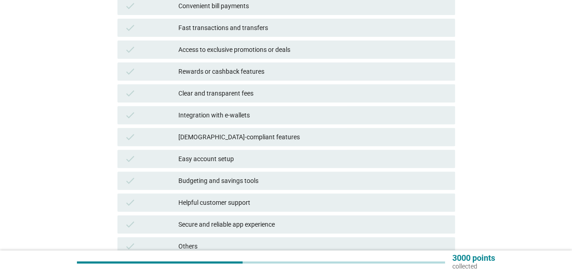
scroll to position [182, 0]
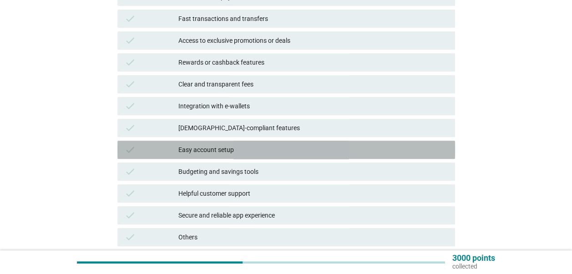
click at [255, 150] on div "Easy account setup" at bounding box center [312, 149] width 269 height 11
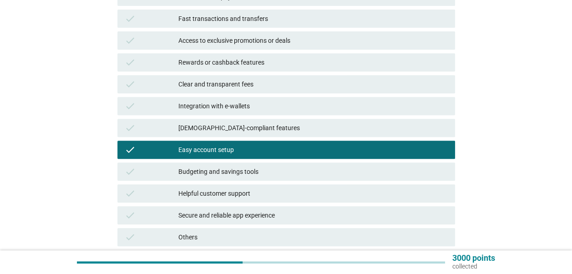
scroll to position [228, 0]
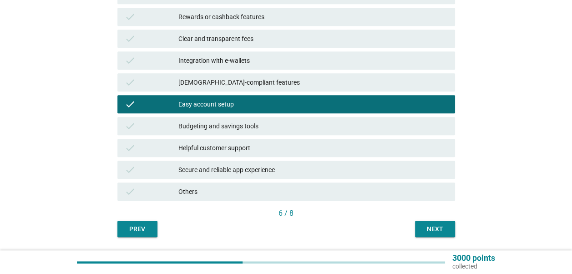
click at [257, 139] on div "check Helpful customer support" at bounding box center [286, 148] width 338 height 18
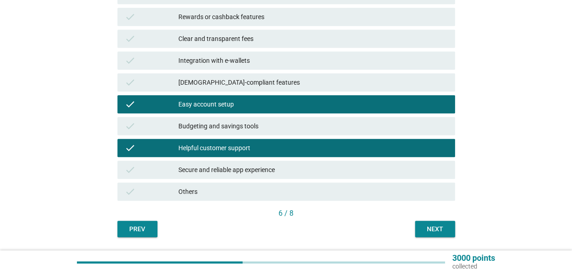
click at [271, 132] on div "check Budgeting and savings tools" at bounding box center [286, 126] width 338 height 18
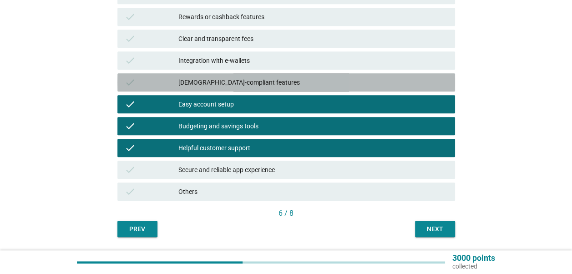
click at [275, 73] on div "check [DEMOGRAPHIC_DATA]-compliant features" at bounding box center [286, 82] width 338 height 18
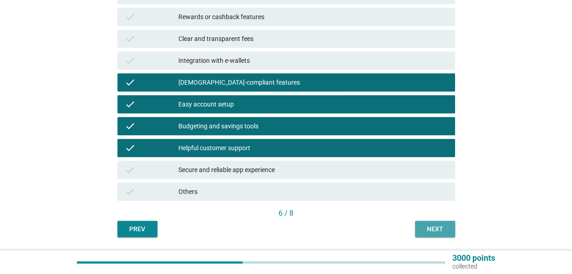
click at [433, 231] on div "Next" at bounding box center [434, 229] width 25 height 10
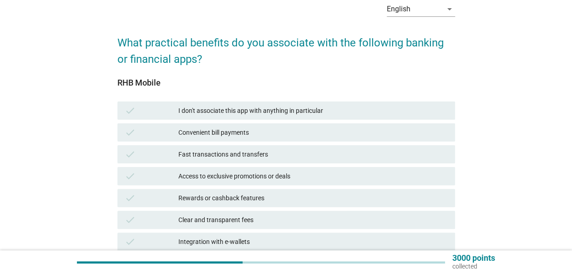
scroll to position [91, 0]
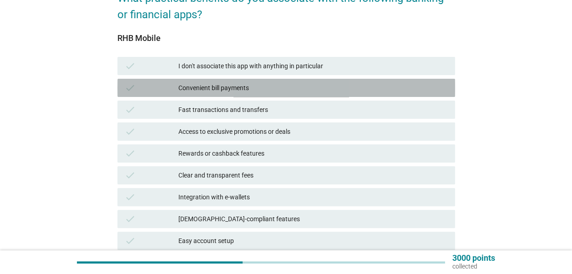
click at [236, 87] on div "Convenient bill payments" at bounding box center [312, 87] width 269 height 11
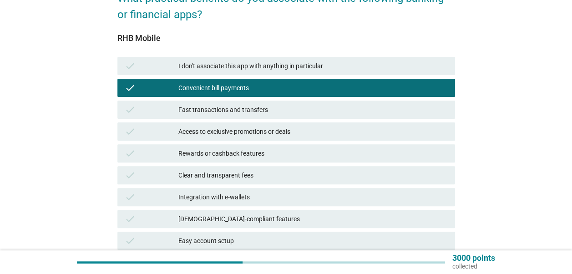
click at [241, 175] on div "Clear and transparent fees" at bounding box center [312, 175] width 269 height 11
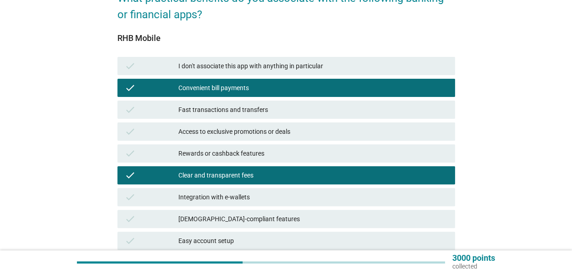
click at [237, 199] on div "Integration with e-wallets" at bounding box center [312, 197] width 269 height 11
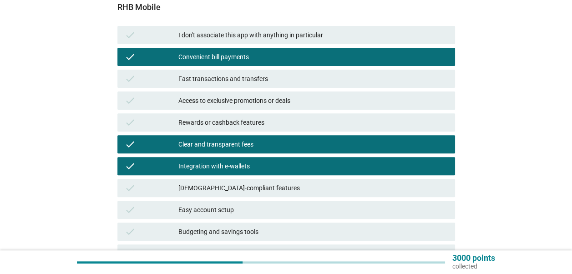
scroll to position [137, 0]
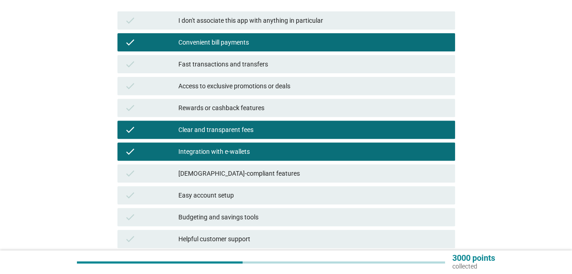
click at [249, 172] on div "[DEMOGRAPHIC_DATA]-compliant features" at bounding box center [312, 173] width 269 height 11
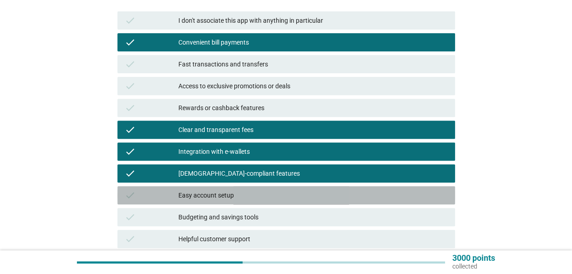
click at [246, 189] on div "check Easy account setup" at bounding box center [286, 195] width 338 height 18
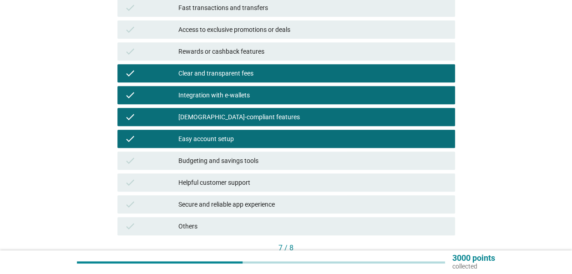
scroll to position [255, 0]
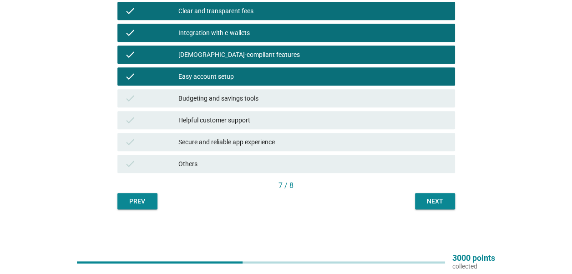
click at [435, 193] on button "Next" at bounding box center [435, 201] width 40 height 16
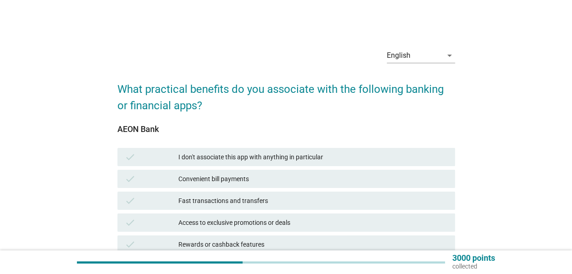
scroll to position [91, 0]
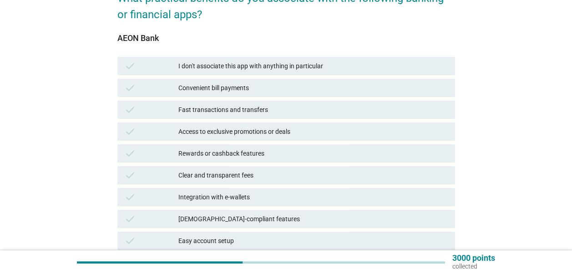
click at [249, 157] on div "Rewards or cashback features" at bounding box center [312, 153] width 269 height 11
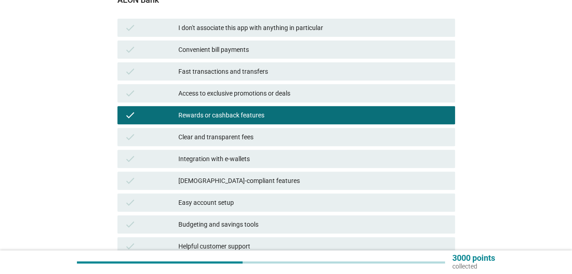
scroll to position [182, 0]
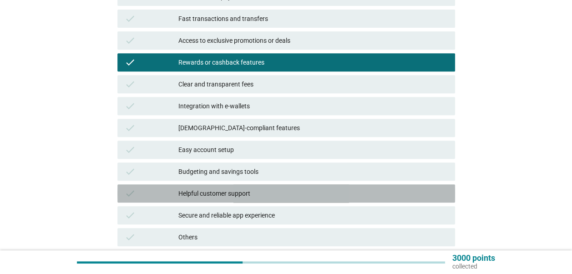
click at [231, 188] on div "Helpful customer support" at bounding box center [312, 193] width 269 height 11
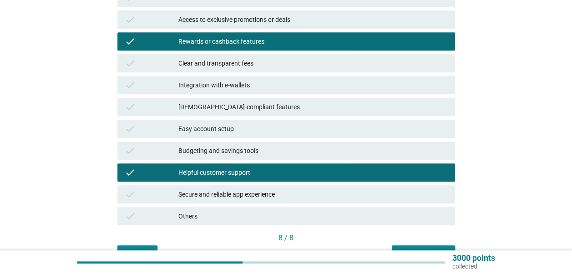
scroll to position [255, 0]
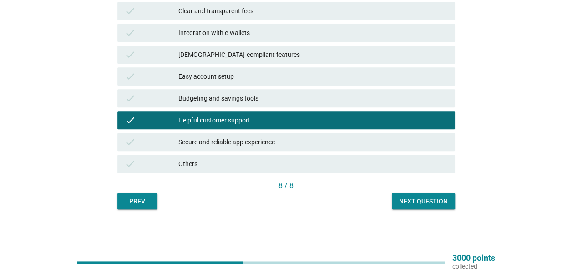
click at [423, 191] on div "8 / 8" at bounding box center [286, 186] width 338 height 13
click at [423, 199] on div "Next question" at bounding box center [423, 202] width 49 height 10
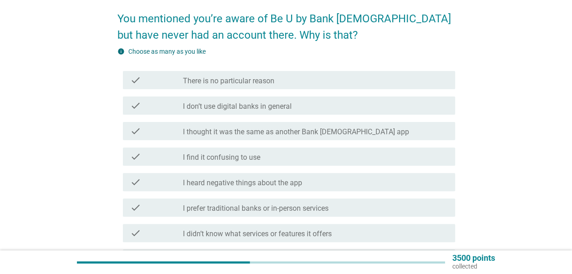
scroll to position [91, 0]
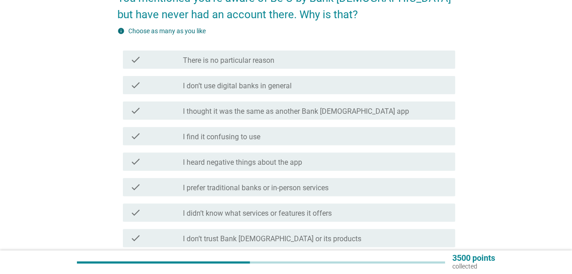
click at [261, 137] on div "check_box_outline_blank I find it confusing to use" at bounding box center [315, 136] width 265 height 11
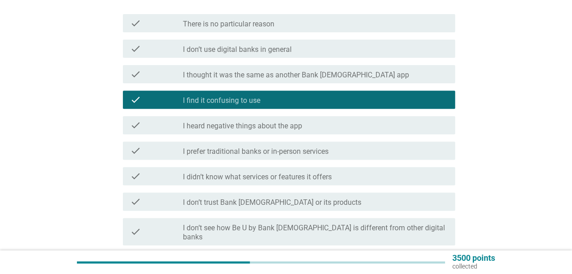
scroll to position [228, 0]
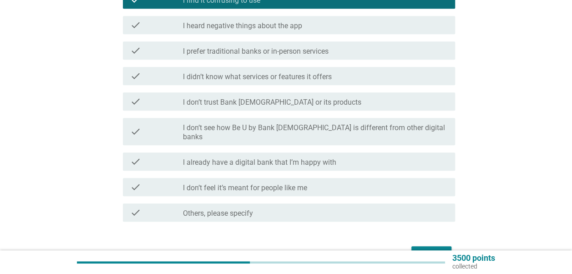
click at [427, 249] on div "Next" at bounding box center [431, 254] width 25 height 11
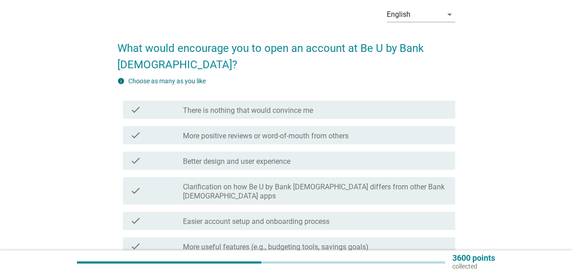
scroll to position [91, 0]
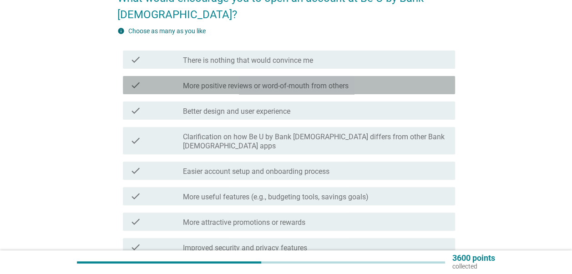
click at [295, 86] on label "More positive reviews or word-of-mouth from others" at bounding box center [266, 85] width 166 height 9
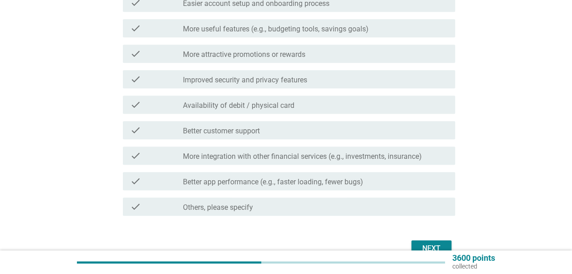
scroll to position [273, 0]
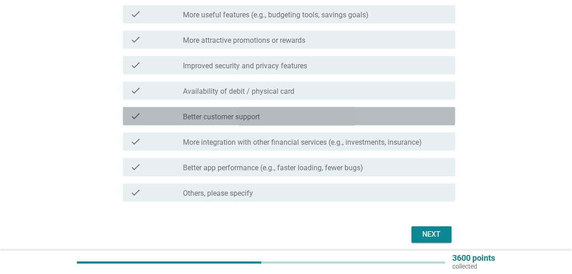
click at [346, 111] on div "check_box_outline_blank Better customer support" at bounding box center [315, 116] width 265 height 11
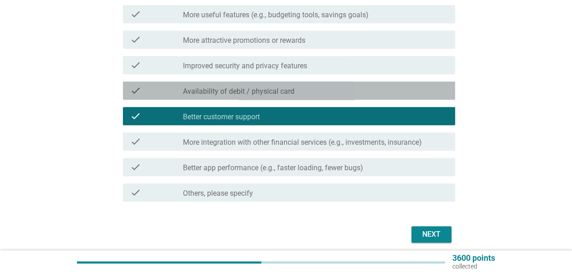
click at [350, 85] on div "check_box_outline_blank Availability of debit / physical card" at bounding box center [315, 90] width 265 height 11
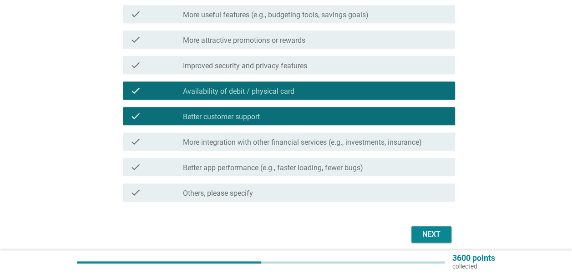
click at [428, 229] on div "Next" at bounding box center [431, 234] width 25 height 11
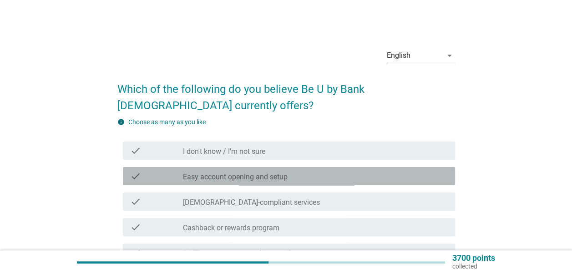
click at [276, 176] on label "Easy account opening and setup" at bounding box center [235, 176] width 105 height 9
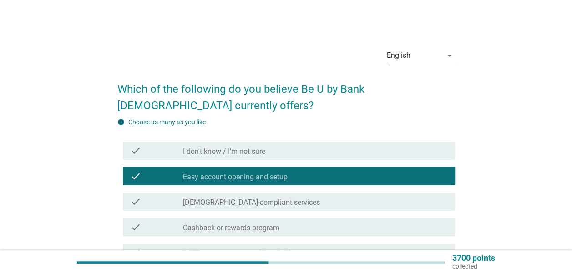
click at [268, 203] on label "[DEMOGRAPHIC_DATA]-compliant services" at bounding box center [251, 202] width 137 height 9
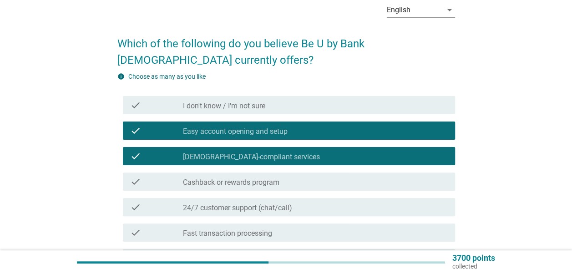
click at [279, 182] on label "Cashback or rewards program" at bounding box center [231, 182] width 96 height 9
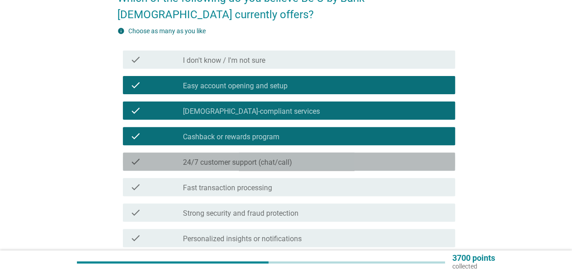
click at [302, 166] on div "check_box_outline_blank 24/7 customer support (chat/call)" at bounding box center [315, 161] width 265 height 11
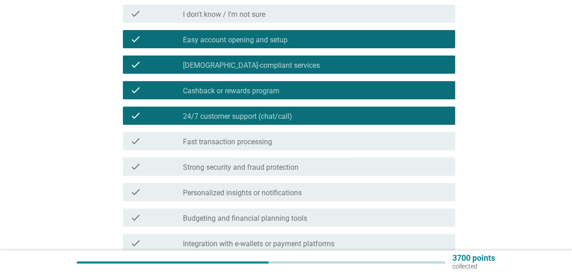
scroll to position [182, 0]
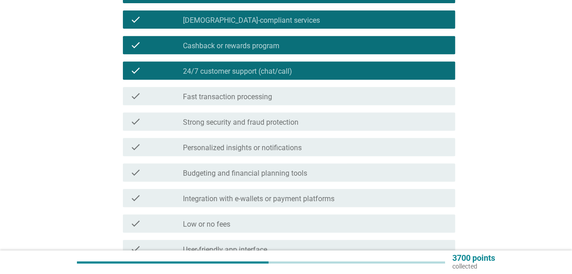
click at [330, 102] on div "check check_box_outline_blank Fast transaction processing" at bounding box center [289, 96] width 332 height 18
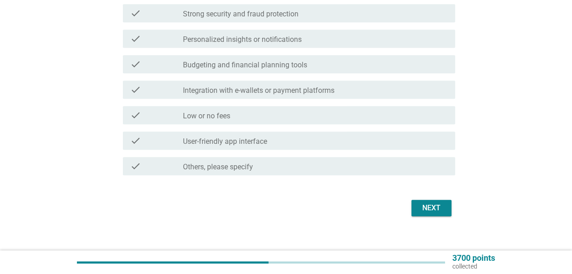
scroll to position [300, 0]
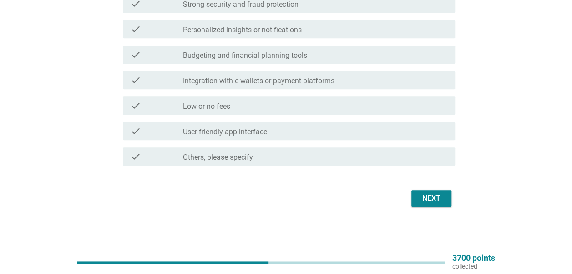
click at [429, 206] on button "Next" at bounding box center [431, 198] width 40 height 16
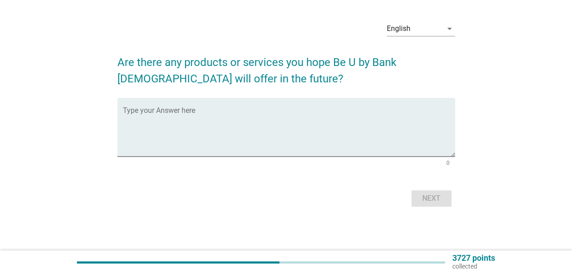
scroll to position [0, 0]
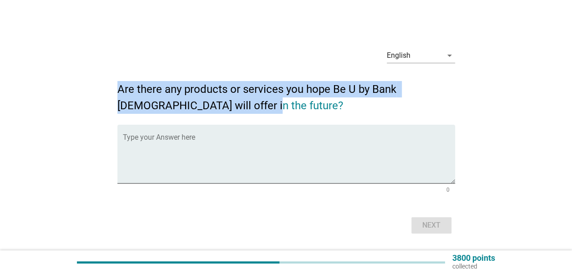
drag, startPoint x: 116, startPoint y: 91, endPoint x: 231, endPoint y: 110, distance: 116.7
click at [231, 110] on div "English arrow_drop_down Are there any products or services you hope Be U by Ban…" at bounding box center [286, 139] width 352 height 210
copy h2 "Are there any products or services you hope Be U by Bank [DEMOGRAPHIC_DATA] wil…"
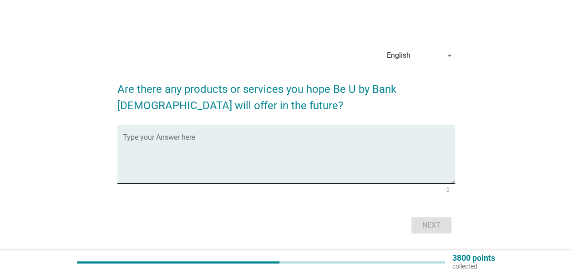
click at [248, 161] on textarea "Type your Answer here" at bounding box center [289, 160] width 332 height 48
paste textarea "Interest calculated and credited daily instead of monthly for more flexibility …"
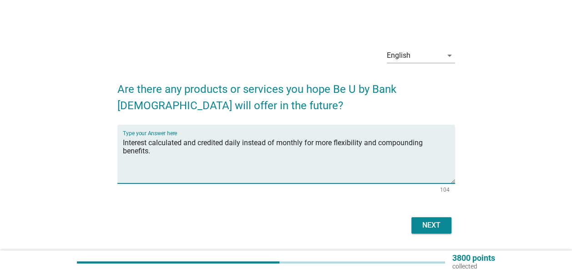
type textarea "Interest calculated and credited daily instead of monthly for more flexibility …"
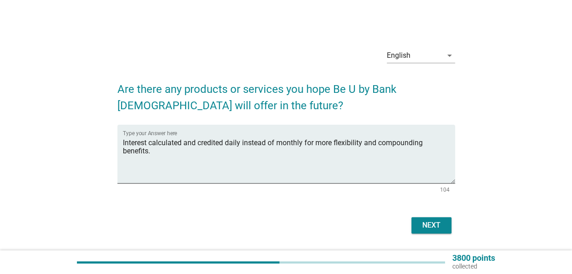
click at [431, 238] on div "English arrow_drop_down Are there any products or services you hope Be U by Ban…" at bounding box center [286, 139] width 352 height 210
click at [432, 226] on div "Next" at bounding box center [431, 225] width 25 height 11
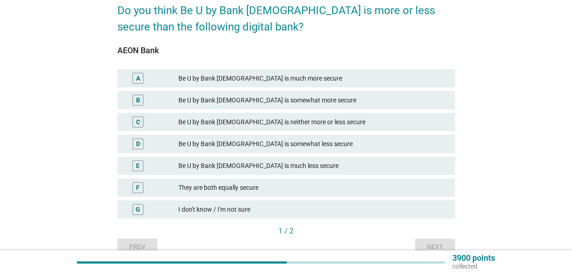
scroll to position [91, 0]
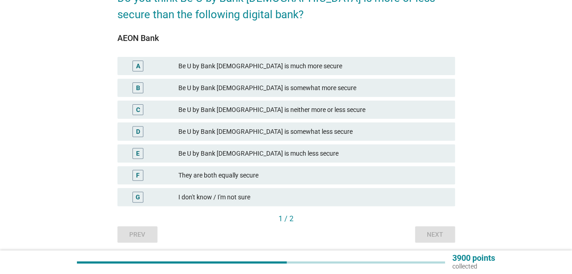
click at [258, 176] on div "They are both equally secure" at bounding box center [312, 175] width 269 height 11
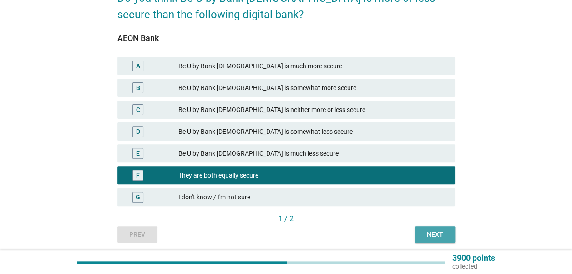
click at [424, 235] on div "Next" at bounding box center [434, 235] width 25 height 10
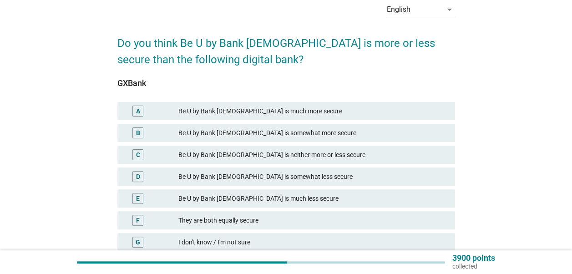
scroll to position [124, 0]
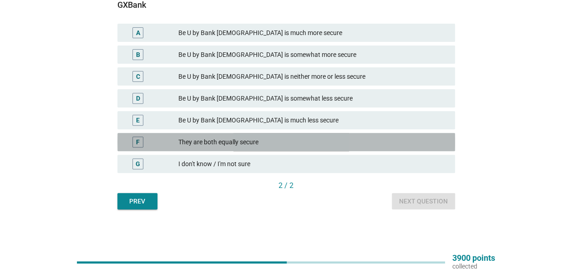
drag, startPoint x: 270, startPoint y: 138, endPoint x: 327, endPoint y: 160, distance: 60.5
click at [272, 138] on div "They are both equally secure" at bounding box center [312, 142] width 269 height 11
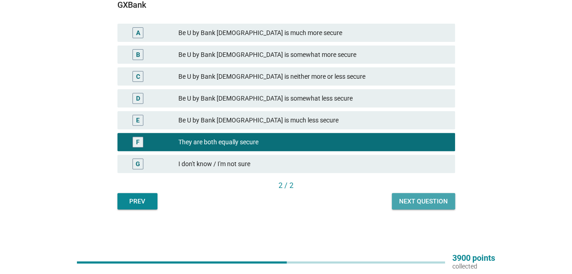
click at [409, 202] on div "Next question" at bounding box center [423, 202] width 49 height 10
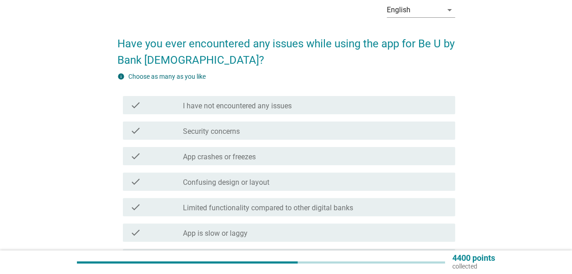
scroll to position [91, 0]
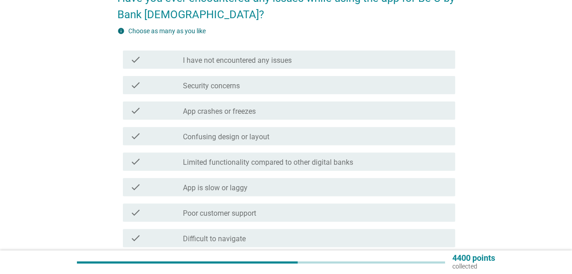
click at [248, 92] on div "check check_box_outline_blank Security concerns" at bounding box center [289, 85] width 332 height 18
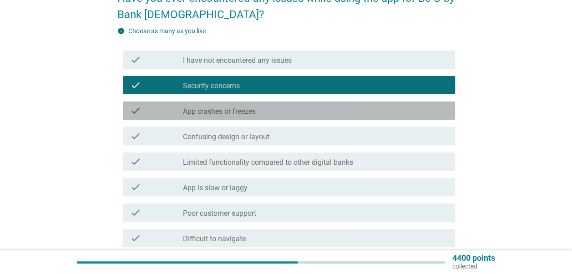
click at [253, 115] on label "App crashes or freezes" at bounding box center [219, 111] width 73 height 9
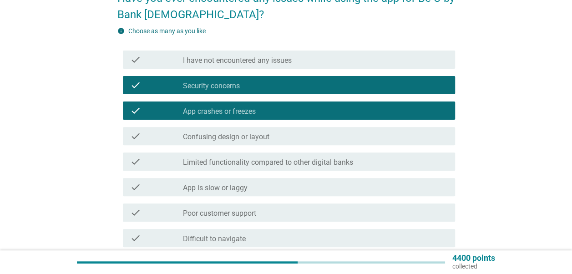
click at [258, 140] on label "Confusing design or layout" at bounding box center [226, 136] width 86 height 9
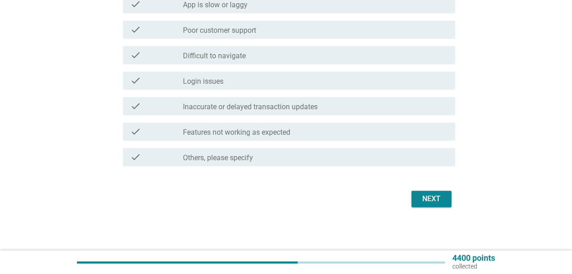
scroll to position [274, 0]
click at [416, 198] on button "Next" at bounding box center [431, 198] width 40 height 16
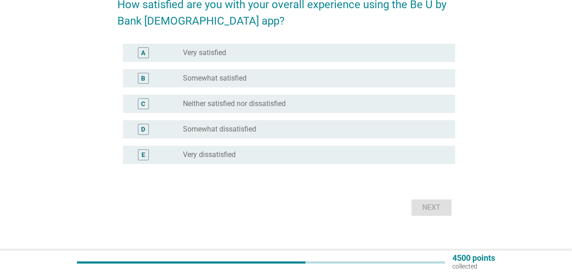
scroll to position [94, 0]
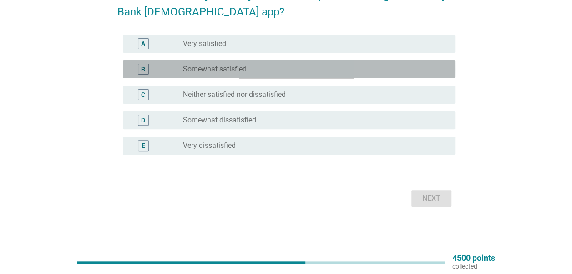
click at [253, 70] on div "radio_button_unchecked Somewhat satisfied" at bounding box center [312, 69] width 258 height 9
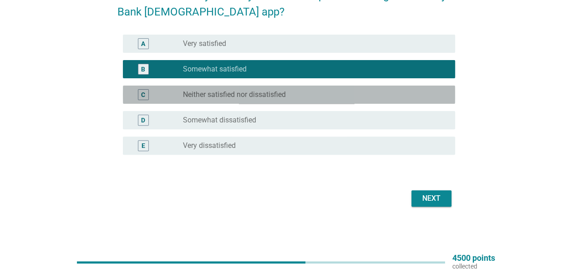
click at [277, 90] on div "radio_button_unchecked Neither satisfied nor dissatisfied" at bounding box center [315, 94] width 265 height 11
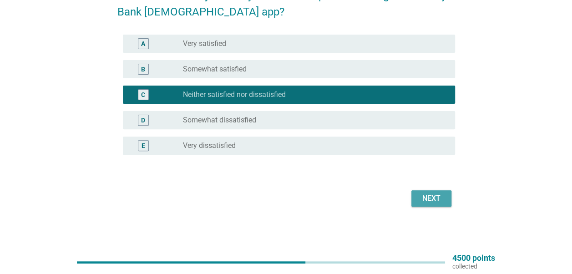
click at [421, 195] on div "Next" at bounding box center [431, 198] width 25 height 11
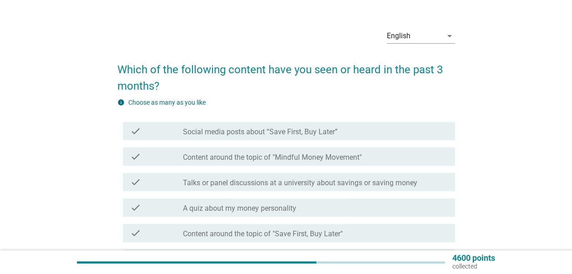
scroll to position [46, 0]
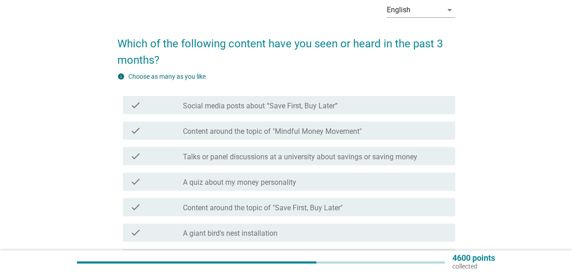
click at [280, 127] on label "Content around the topic of "Mindful Money Movement"" at bounding box center [272, 131] width 179 height 9
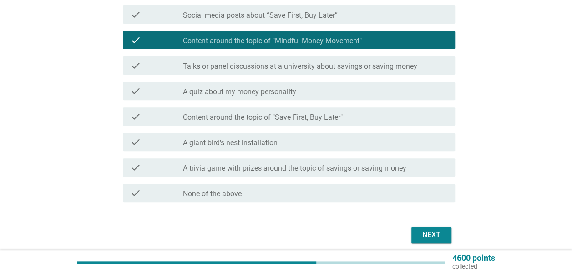
scroll to position [137, 0]
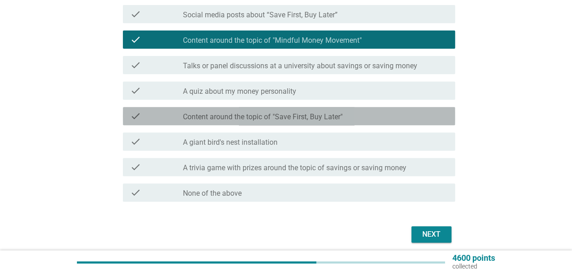
click at [291, 117] on label "Content around the topic of "Save First, Buy Later"" at bounding box center [263, 116] width 160 height 9
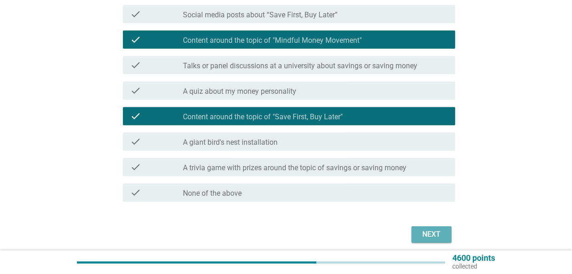
click at [432, 229] on div "Next" at bounding box center [431, 234] width 25 height 11
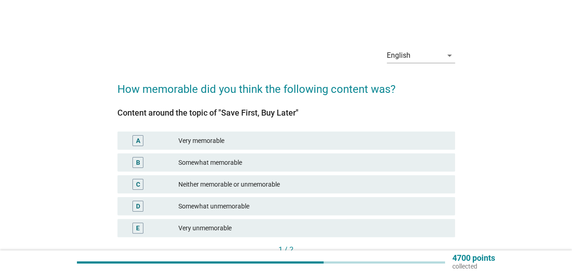
click at [231, 187] on div "Neither memorable or unmemorable" at bounding box center [312, 184] width 269 height 11
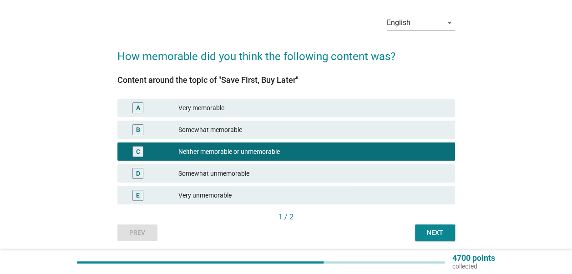
scroll to position [64, 0]
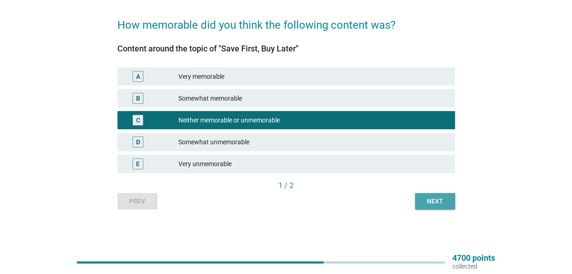
click at [416, 198] on button "Next" at bounding box center [435, 201] width 40 height 16
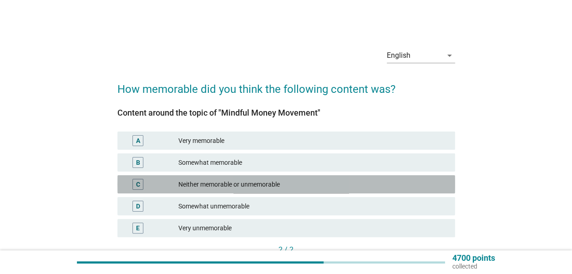
click at [233, 180] on div "Neither memorable or unmemorable" at bounding box center [312, 184] width 269 height 11
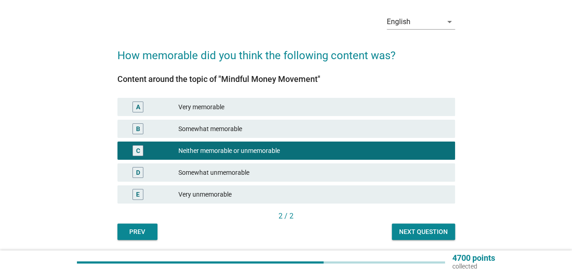
scroll to position [64, 0]
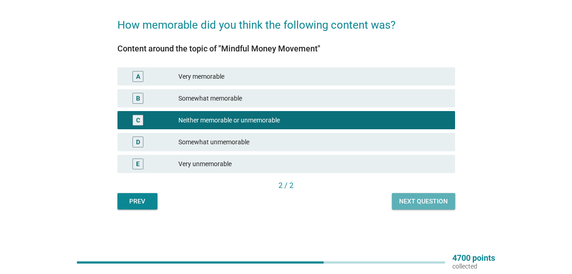
drag, startPoint x: 427, startPoint y: 198, endPoint x: 421, endPoint y: 197, distance: 6.0
click at [426, 198] on div "Next question" at bounding box center [423, 202] width 49 height 10
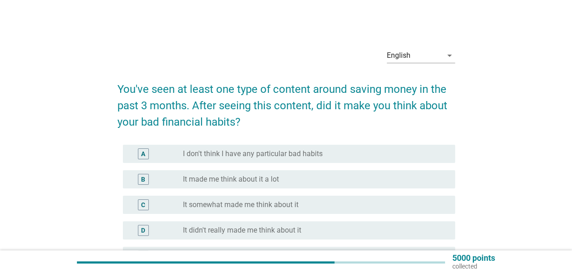
click at [233, 177] on label "It made me think about it a lot" at bounding box center [231, 179] width 96 height 9
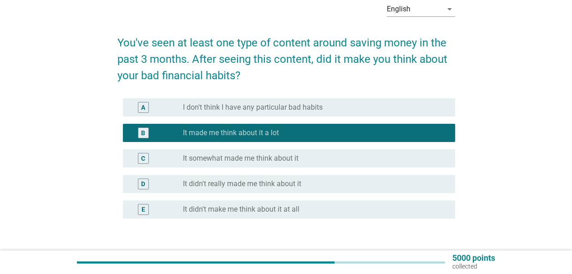
scroll to position [91, 0]
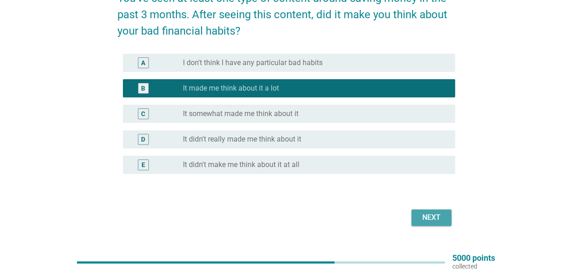
click at [431, 212] on div "Next" at bounding box center [431, 217] width 25 height 11
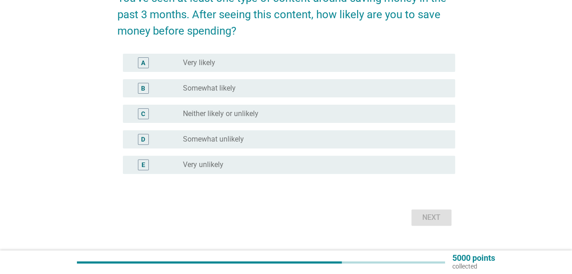
scroll to position [0, 0]
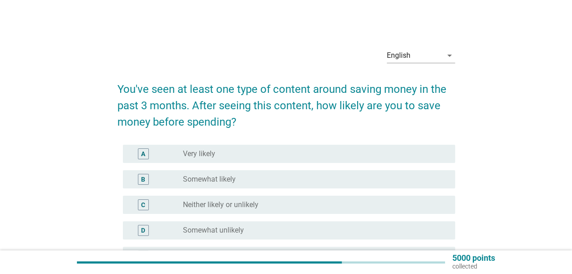
click at [211, 175] on label "Somewhat likely" at bounding box center [209, 179] width 53 height 9
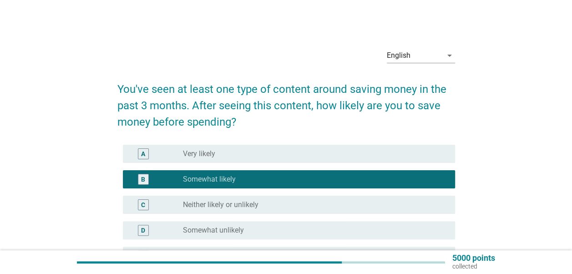
scroll to position [91, 0]
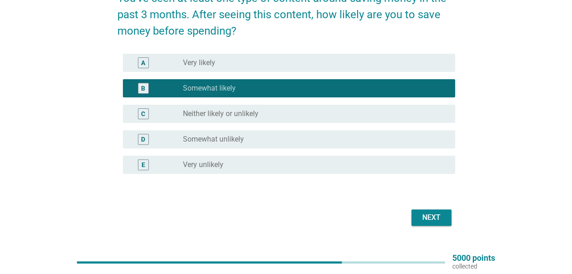
click at [435, 214] on div "Next" at bounding box center [431, 217] width 25 height 11
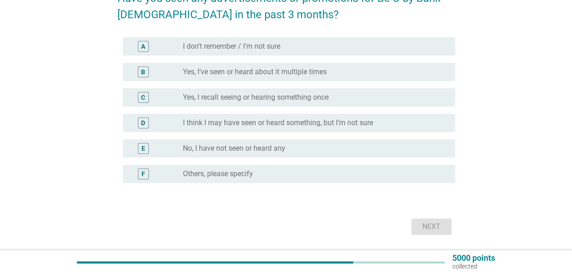
scroll to position [0, 0]
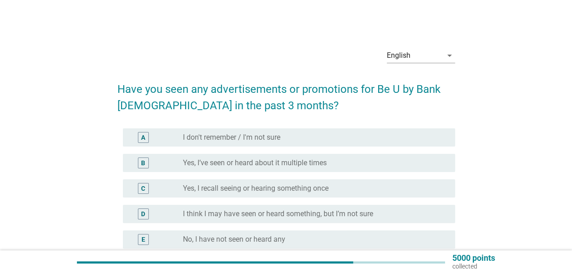
click at [229, 158] on label "Yes, I’ve seen or heard about it multiple times" at bounding box center [255, 162] width 144 height 9
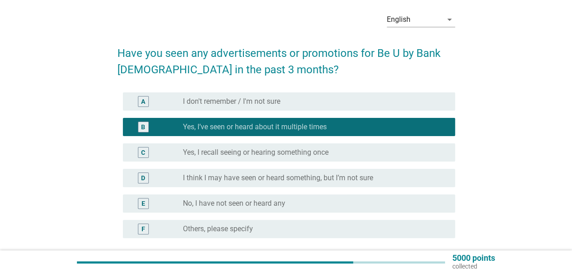
scroll to position [91, 0]
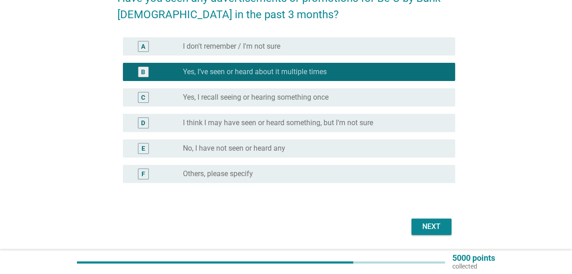
drag, startPoint x: 288, startPoint y: 95, endPoint x: 301, endPoint y: 111, distance: 21.0
click at [288, 95] on label "Yes, I recall seeing or hearing something once" at bounding box center [256, 97] width 146 height 9
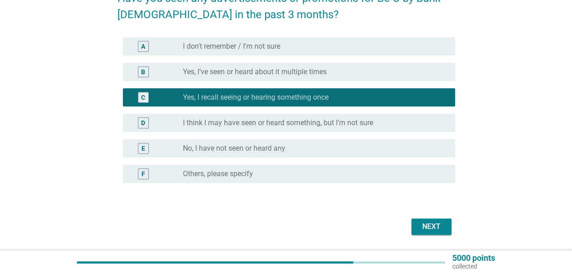
click at [410, 218] on div "Next" at bounding box center [286, 227] width 338 height 22
click at [421, 218] on button "Next" at bounding box center [431, 226] width 40 height 16
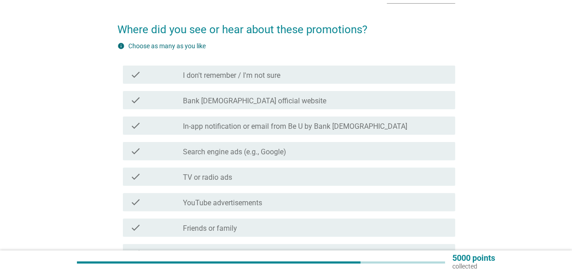
scroll to position [46, 0]
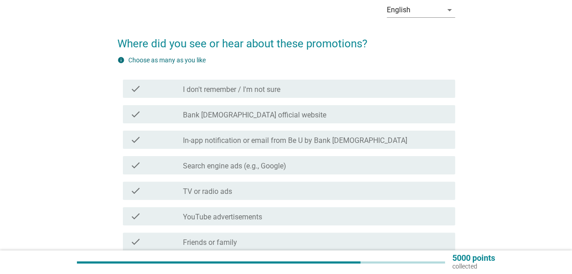
click at [228, 161] on div "check_box_outline_blank Search engine ads (e.g., Google)" at bounding box center [315, 165] width 265 height 11
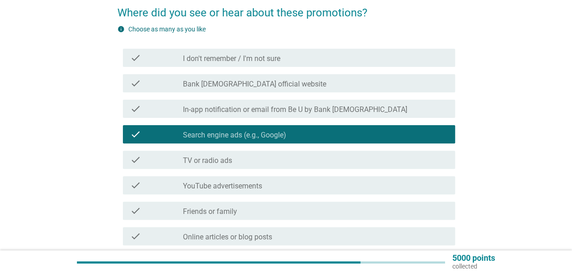
scroll to position [91, 0]
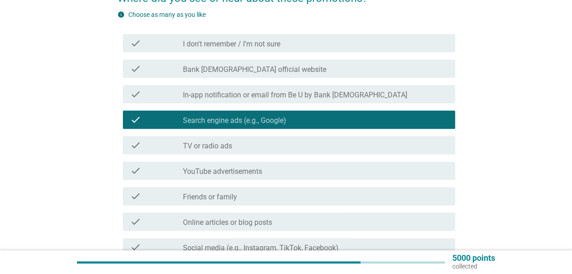
click at [235, 146] on div "check_box_outline_blank TV or radio ads" at bounding box center [315, 145] width 265 height 11
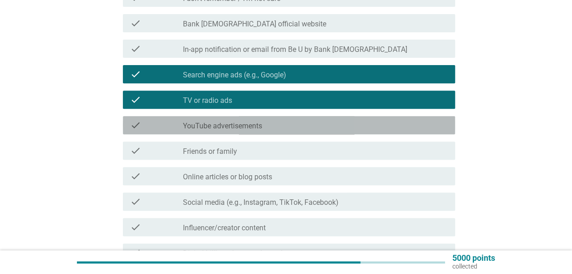
click at [250, 128] on label "YouTube advertisements" at bounding box center [222, 126] width 79 height 9
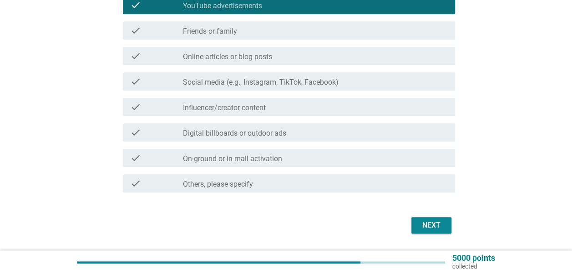
scroll to position [273, 0]
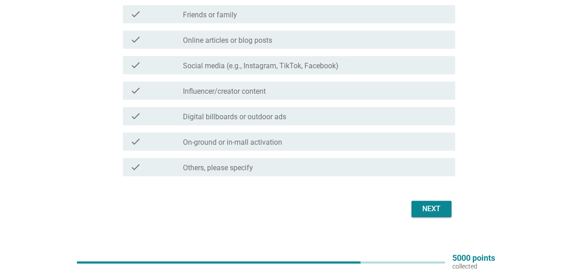
click at [227, 11] on label "Friends or family" at bounding box center [210, 14] width 54 height 9
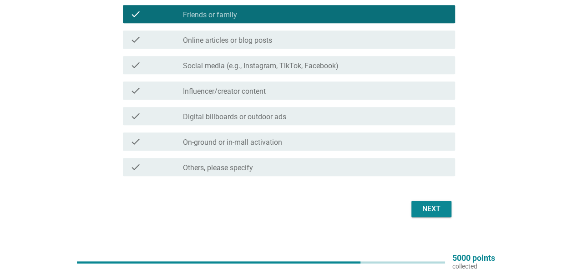
click at [422, 212] on div "Next" at bounding box center [431, 208] width 25 height 11
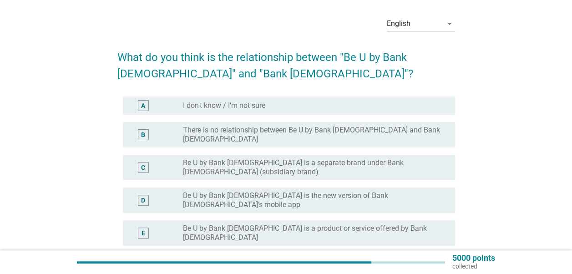
scroll to position [46, 0]
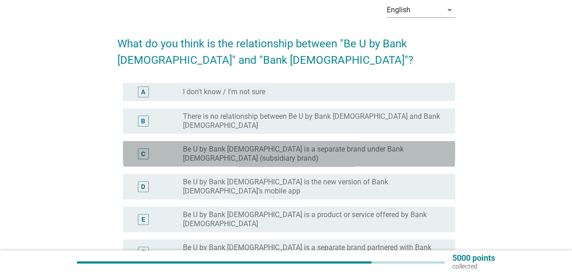
click at [226, 145] on label "Be U by Bank [DEMOGRAPHIC_DATA] is a separate brand under Bank [DEMOGRAPHIC_DAT…" at bounding box center [312, 154] width 258 height 18
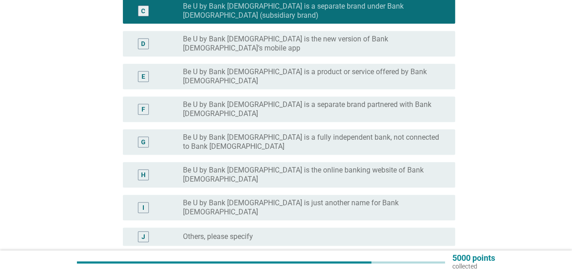
scroll to position [221, 0]
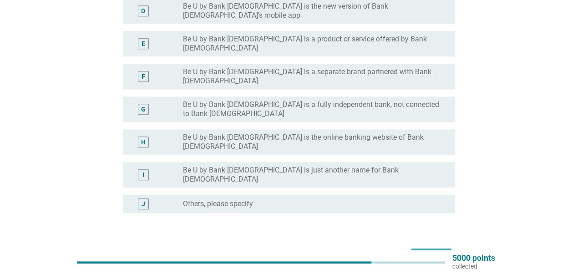
click at [435, 251] on div "Next" at bounding box center [431, 256] width 25 height 11
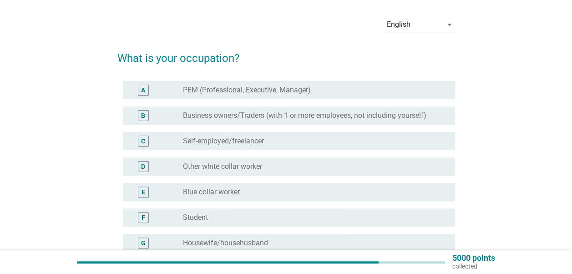
scroll to position [46, 0]
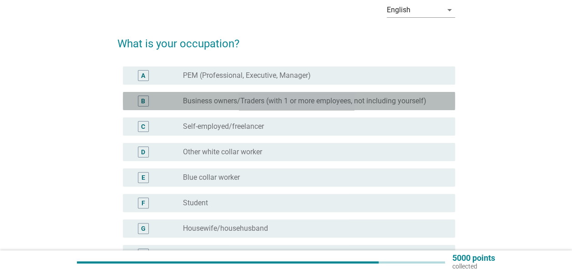
click at [226, 103] on label "Business owners/Traders (with 1 or more employees, not including yourself)" at bounding box center [304, 100] width 243 height 9
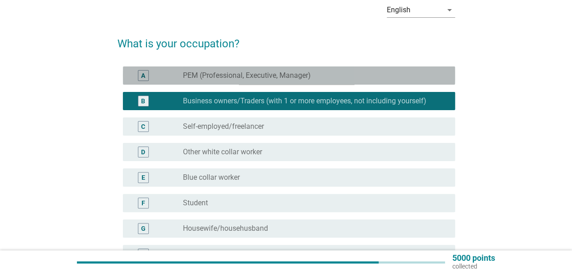
click at [227, 79] on label "PEM (Professional, Executive, Manager)" at bounding box center [247, 75] width 128 height 9
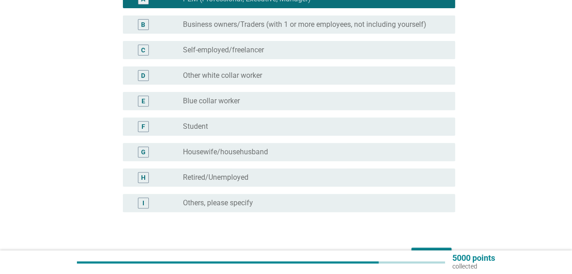
scroll to position [137, 0]
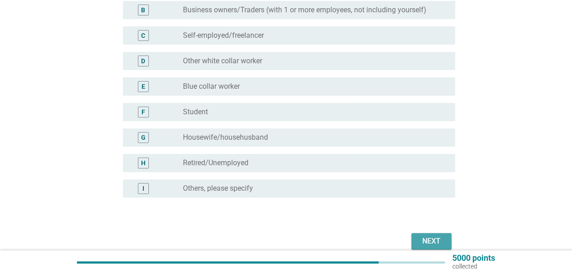
click at [425, 238] on div "Next" at bounding box center [431, 241] width 25 height 11
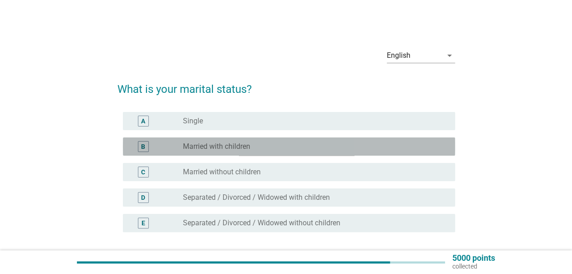
click at [233, 140] on div "B radio_button_unchecked Married with children" at bounding box center [289, 146] width 332 height 18
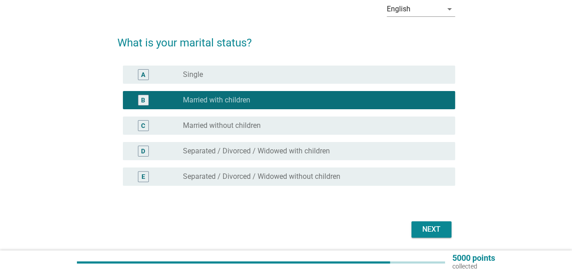
scroll to position [77, 0]
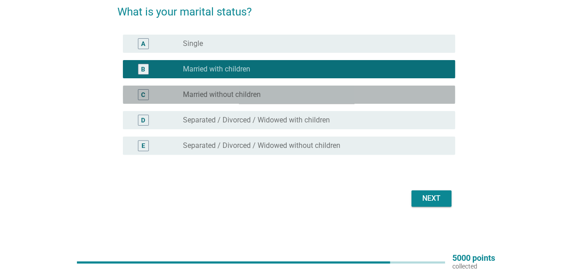
click at [291, 98] on div "radio_button_unchecked Married without children" at bounding box center [312, 94] width 258 height 9
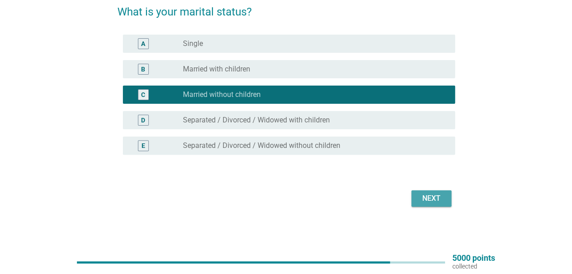
click at [429, 194] on div "Next" at bounding box center [431, 198] width 25 height 11
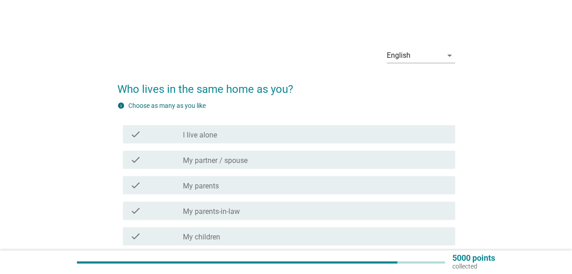
click at [230, 163] on label "My partner / spouse" at bounding box center [215, 160] width 65 height 9
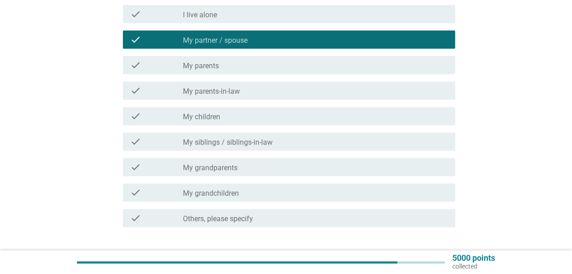
scroll to position [182, 0]
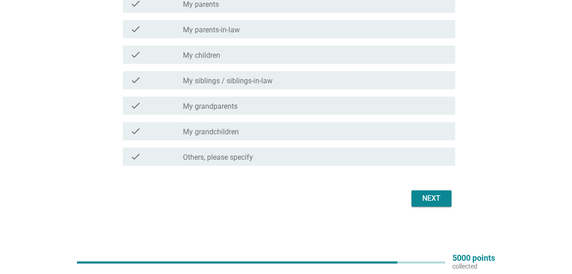
click at [233, 6] on div "check_box_outline_blank My parents" at bounding box center [315, 3] width 265 height 11
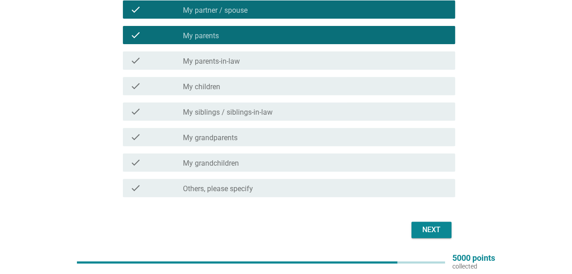
scroll to position [136, 0]
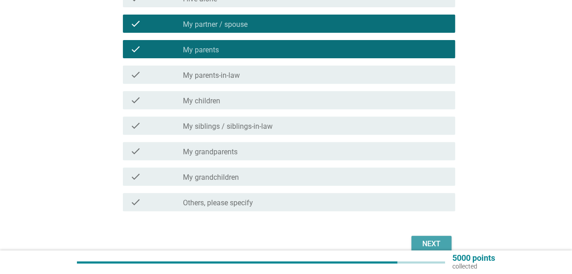
click at [431, 239] on div "Next" at bounding box center [431, 243] width 25 height 11
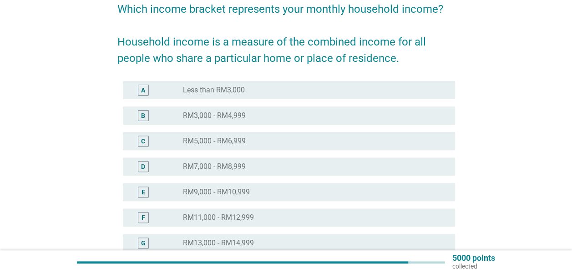
scroll to position [91, 0]
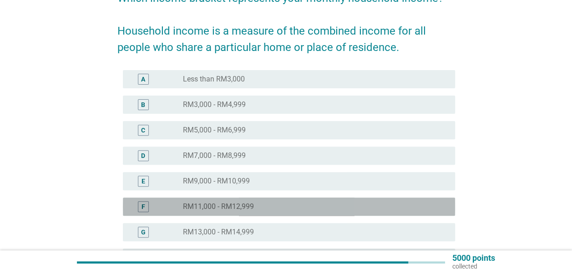
click at [248, 199] on div "F radio_button_unchecked RM11,000 - RM12,999" at bounding box center [289, 207] width 332 height 18
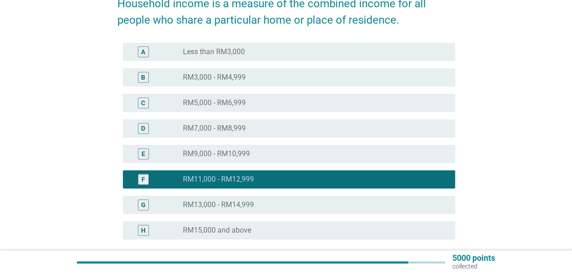
scroll to position [182, 0]
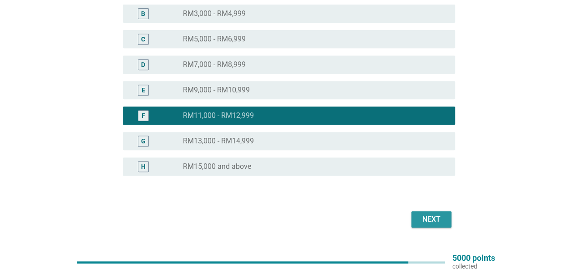
click at [412, 221] on button "Next" at bounding box center [431, 219] width 40 height 16
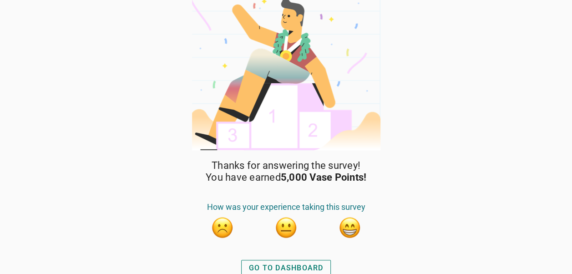
scroll to position [14, 0]
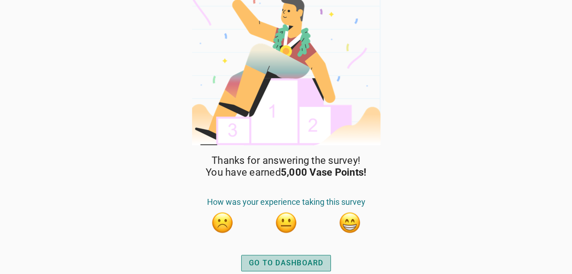
click at [279, 258] on div "GO TO DASHBOARD" at bounding box center [286, 263] width 75 height 11
